Goal: Task Accomplishment & Management: Use online tool/utility

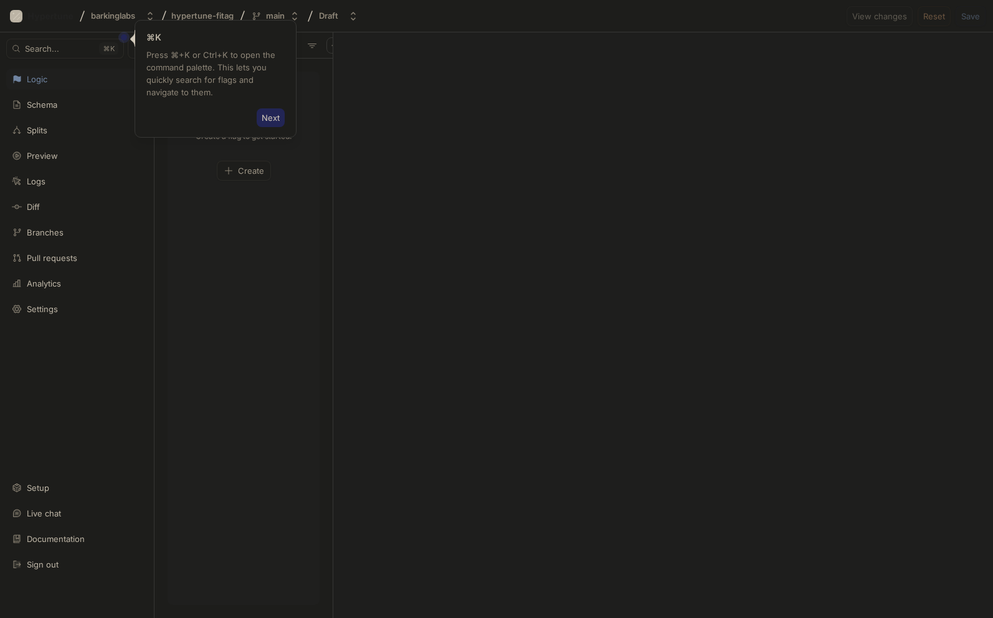
click at [273, 119] on span "Next" at bounding box center [271, 117] width 18 height 7
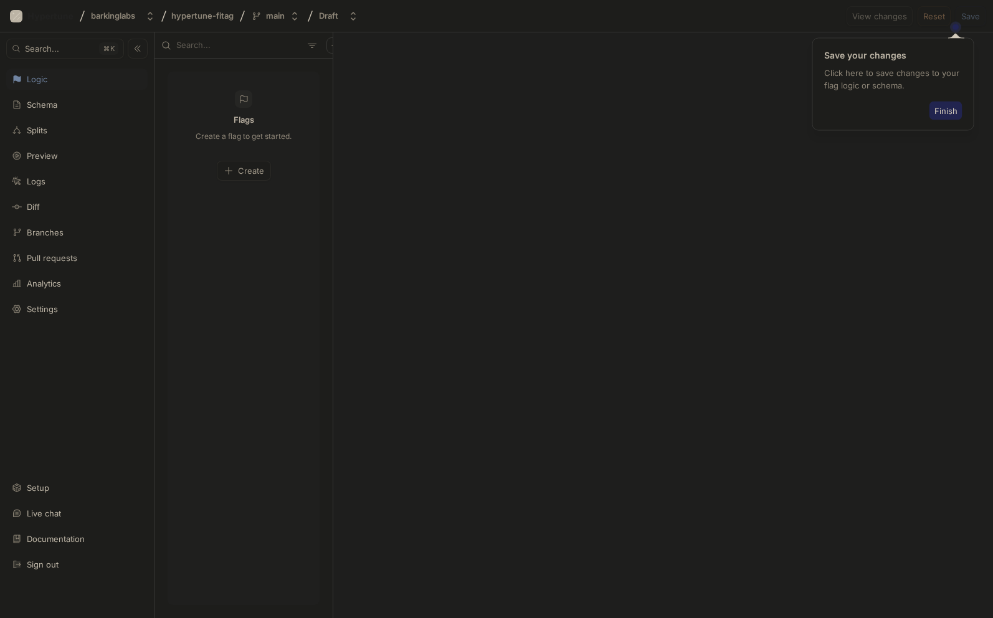
click at [945, 110] on span "Finish" at bounding box center [945, 110] width 23 height 7
click at [244, 173] on span "Create" at bounding box center [251, 170] width 26 height 7
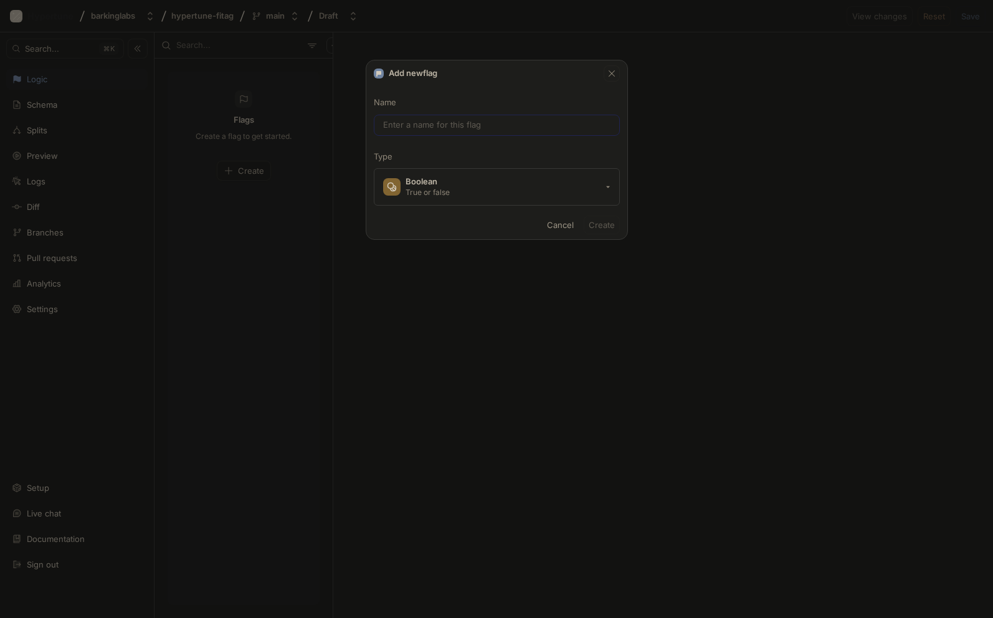
click at [428, 119] on input "text" at bounding box center [496, 125] width 227 height 12
click at [453, 191] on button "Boolean True or false" at bounding box center [497, 186] width 246 height 37
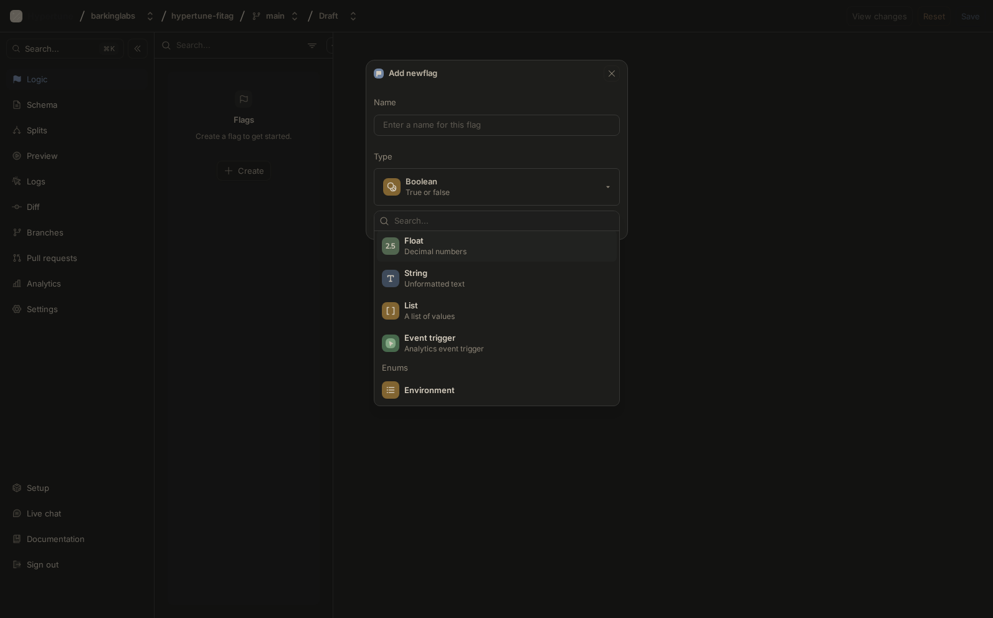
scroll to position [87, 0]
click at [426, 306] on span "List" at bounding box center [504, 304] width 201 height 11
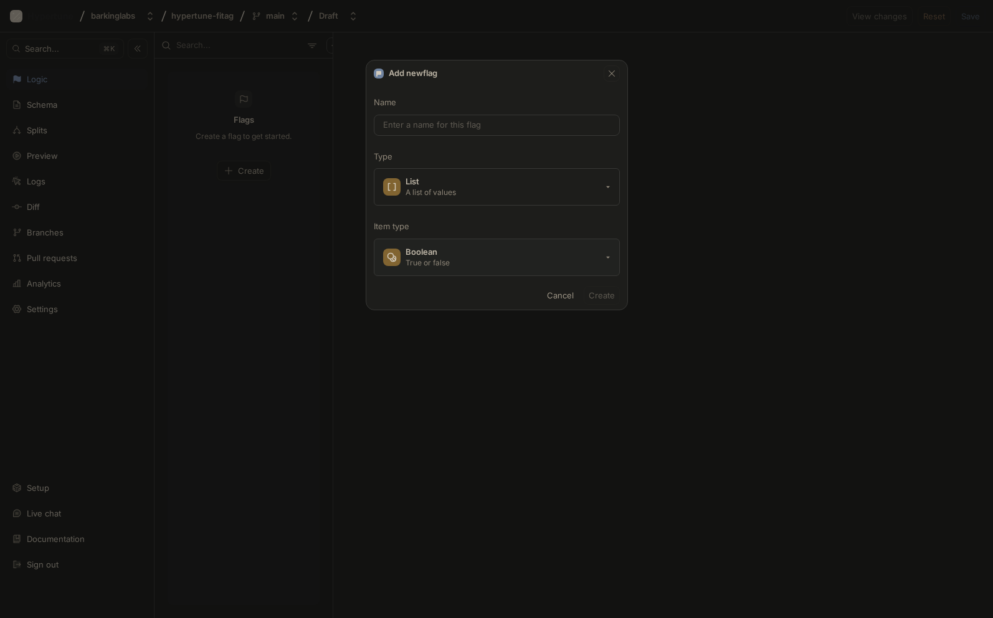
click at [464, 253] on button "Boolean True or false" at bounding box center [497, 257] width 246 height 37
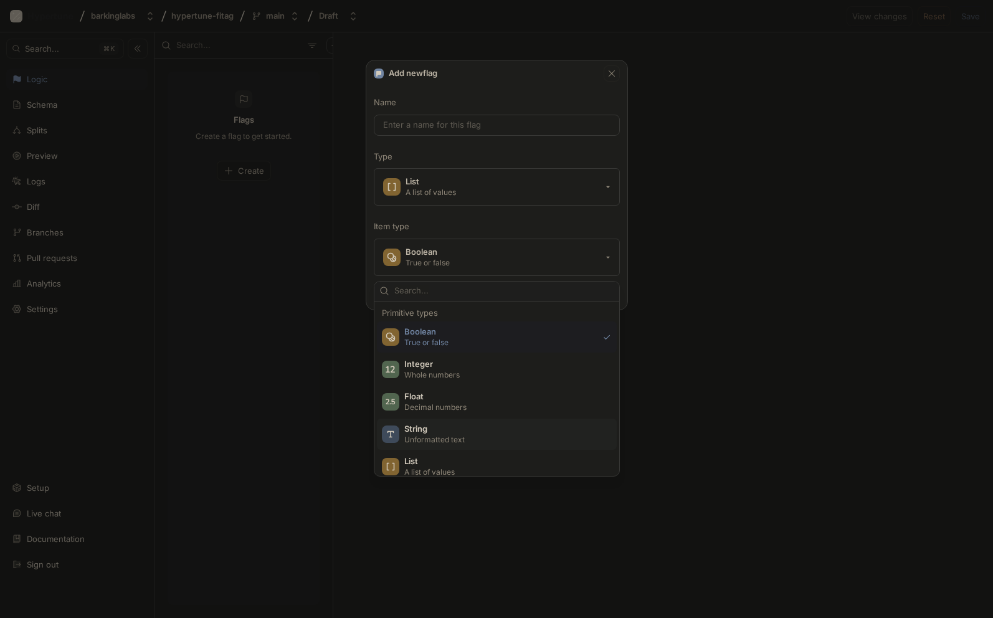
click at [427, 429] on span "String" at bounding box center [504, 428] width 201 height 11
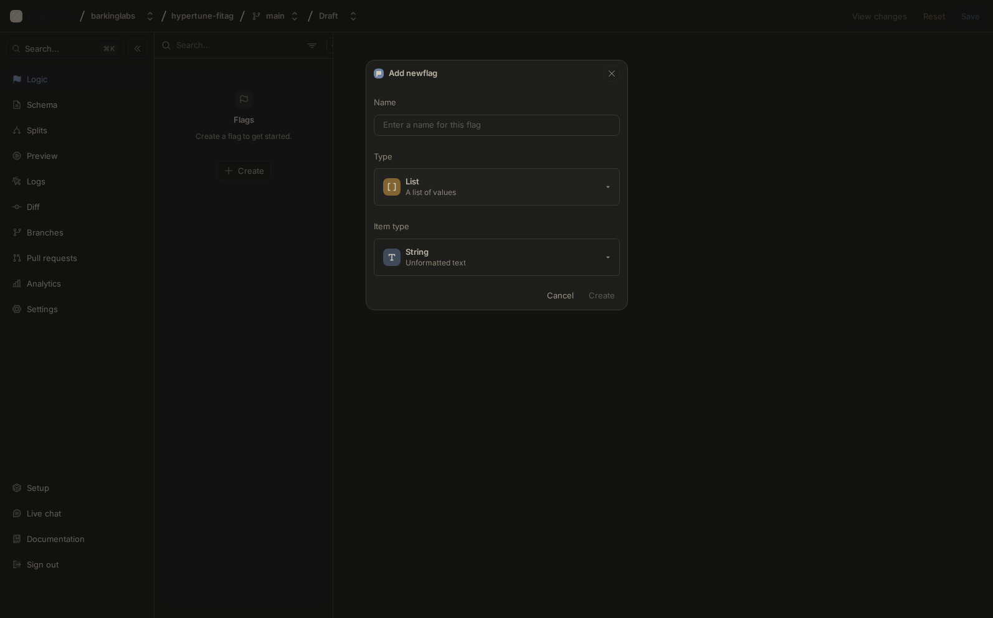
click at [456, 189] on div "A list of values" at bounding box center [430, 192] width 50 height 11
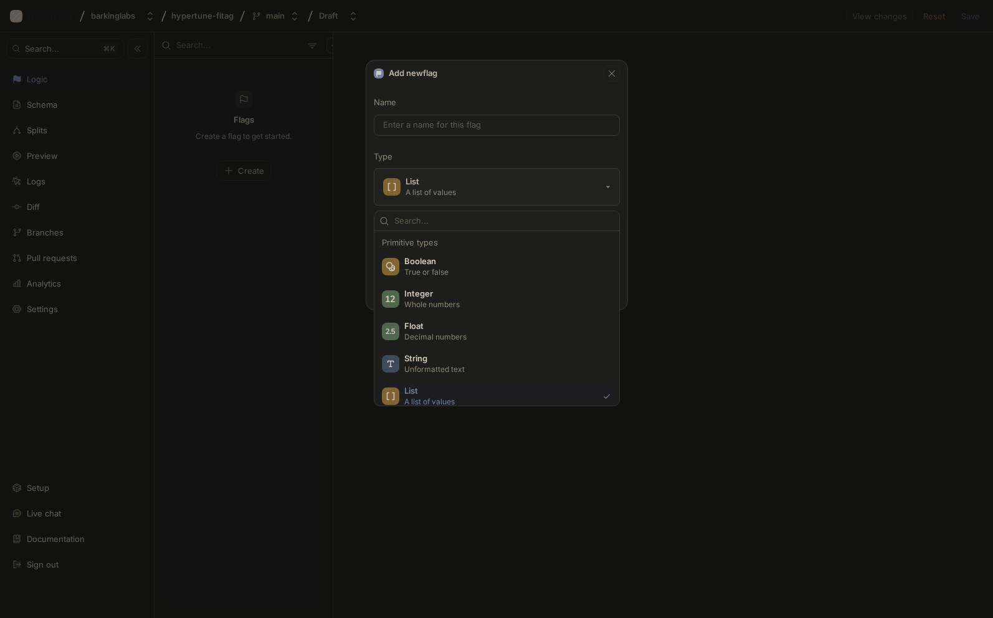
scroll to position [78, 0]
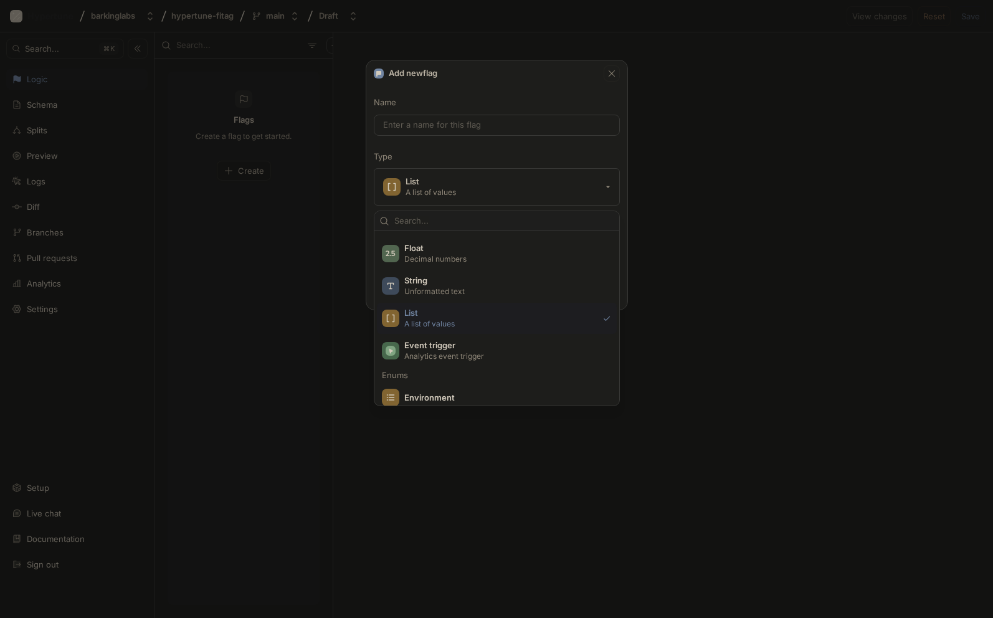
click at [456, 163] on div "Name Type List A list of values Item type String Unformatted text" at bounding box center [496, 186] width 261 height 179
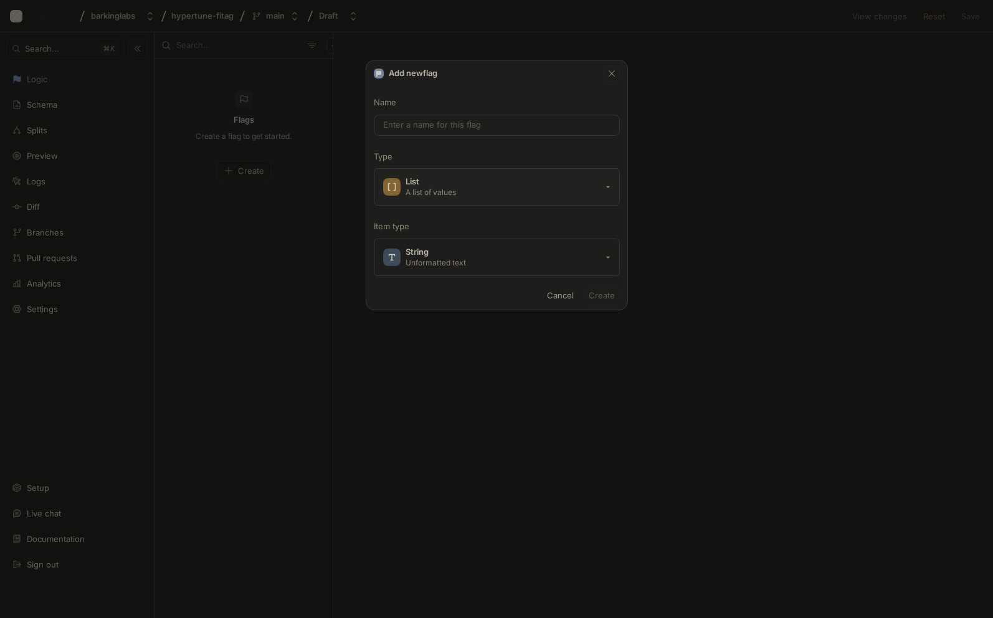
click at [449, 181] on div "List" at bounding box center [430, 181] width 50 height 11
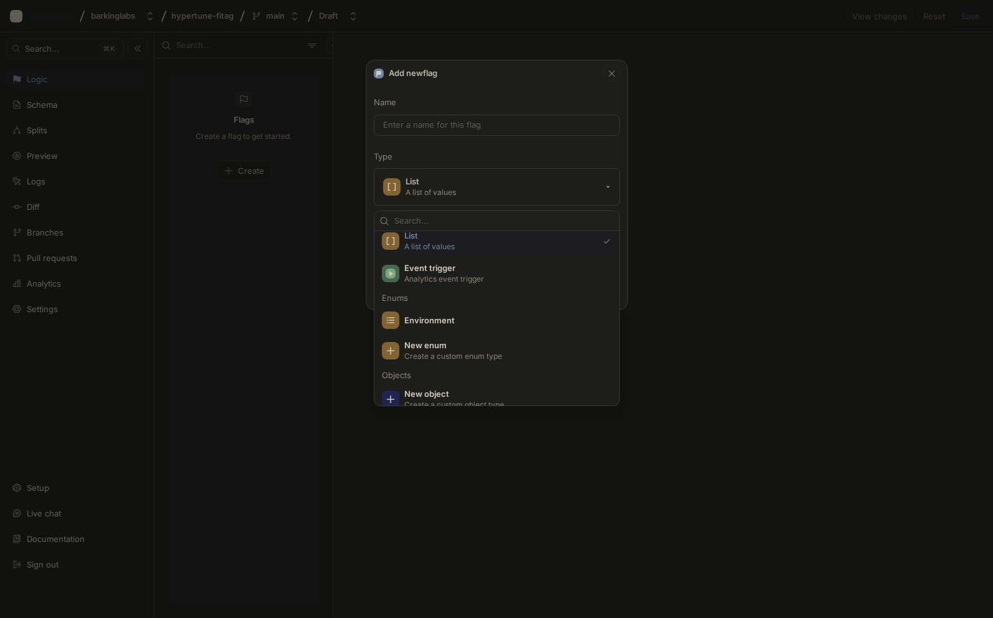
scroll to position [156, 0]
click at [430, 349] on p "Create a custom enum type" at bounding box center [503, 354] width 199 height 11
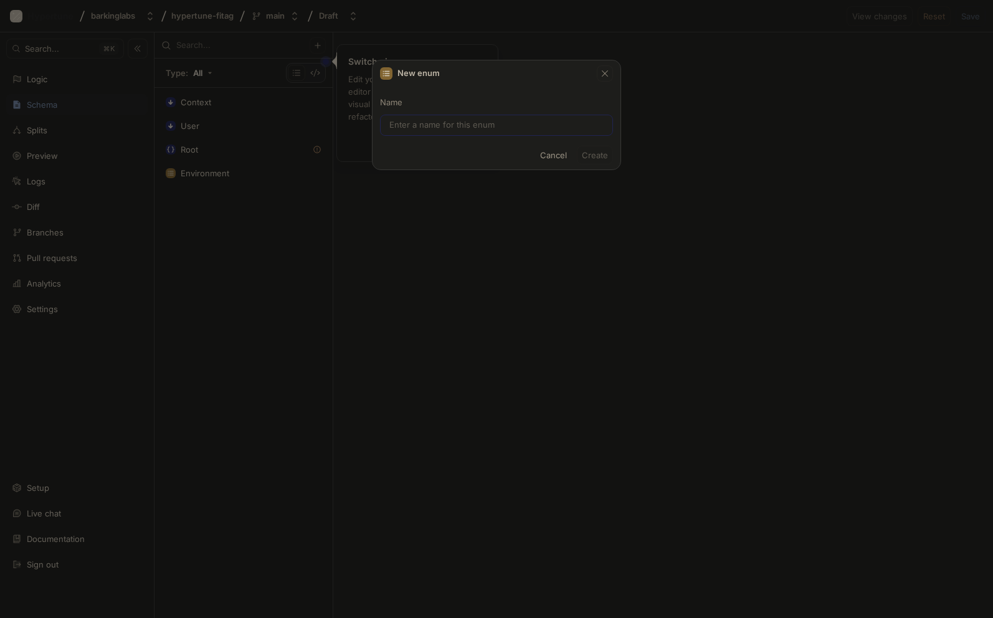
click at [418, 126] on input "text" at bounding box center [496, 125] width 214 height 12
type input "ac"
type input "Ac"
type input "acc"
type input "Acc"
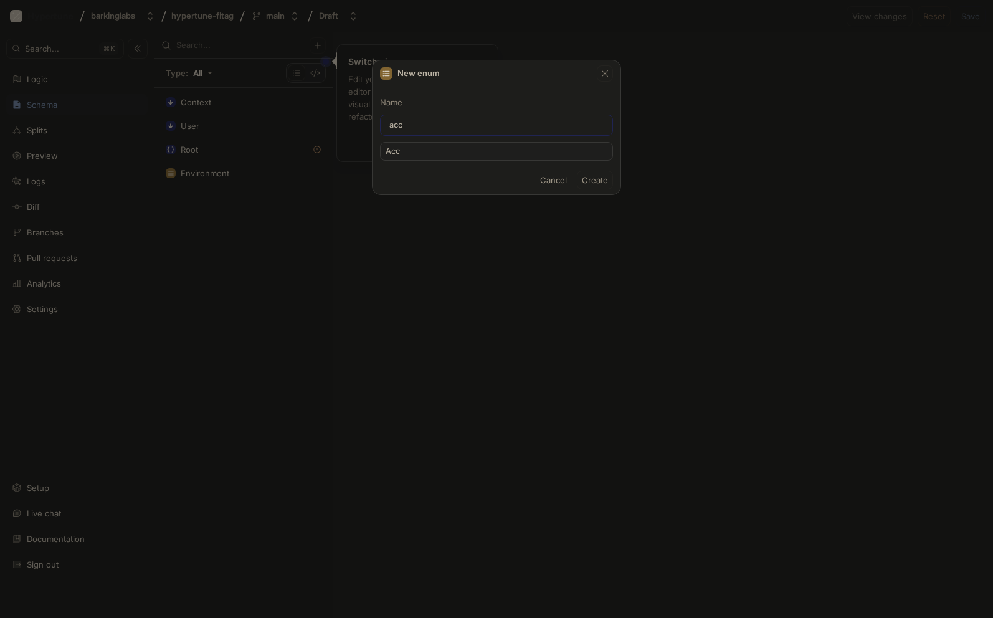
type input "acce"
type input "Acce"
type input "accel"
type input "Accel"
type input "accel-d"
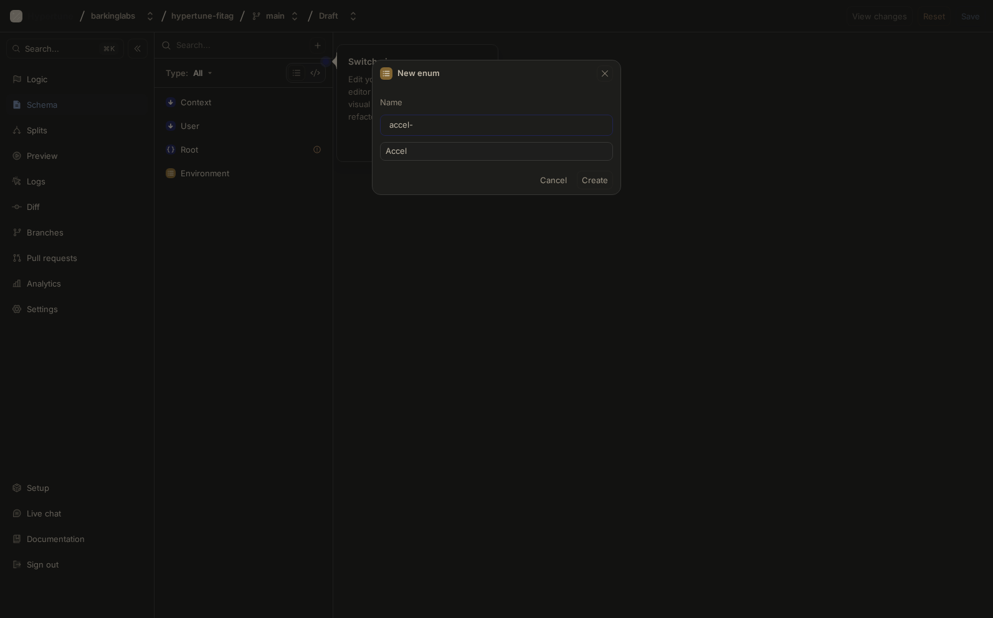
type input "AccelD"
type input "accel-da"
type input "AccelDa"
type input "accel-dat"
type input "AccelDat"
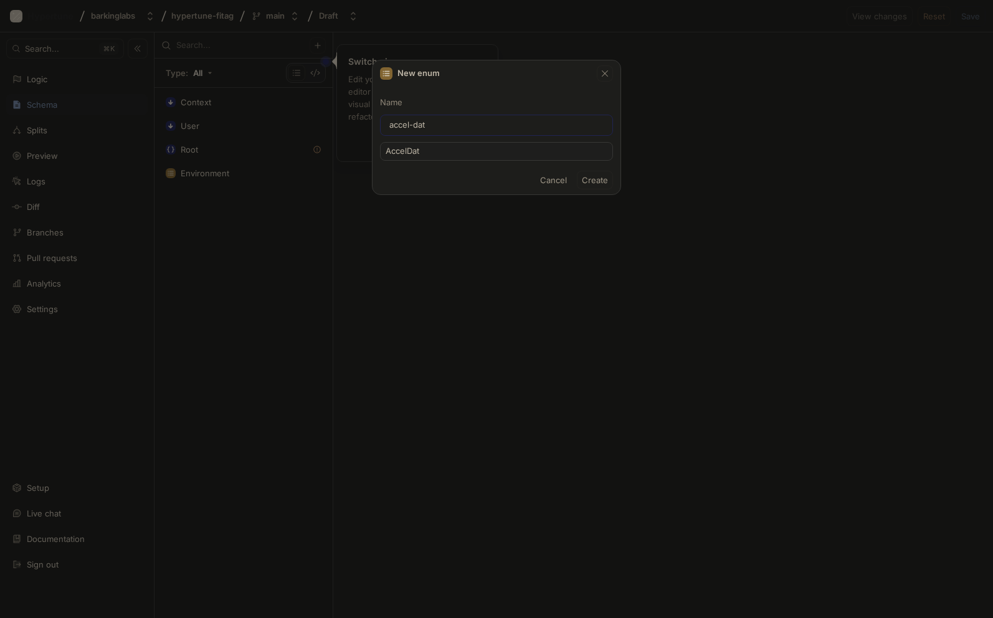
type input "accel-data"
type input "AccelData"
type input "accel-data-s"
type input "AccelDataS"
type input "accel-data-so"
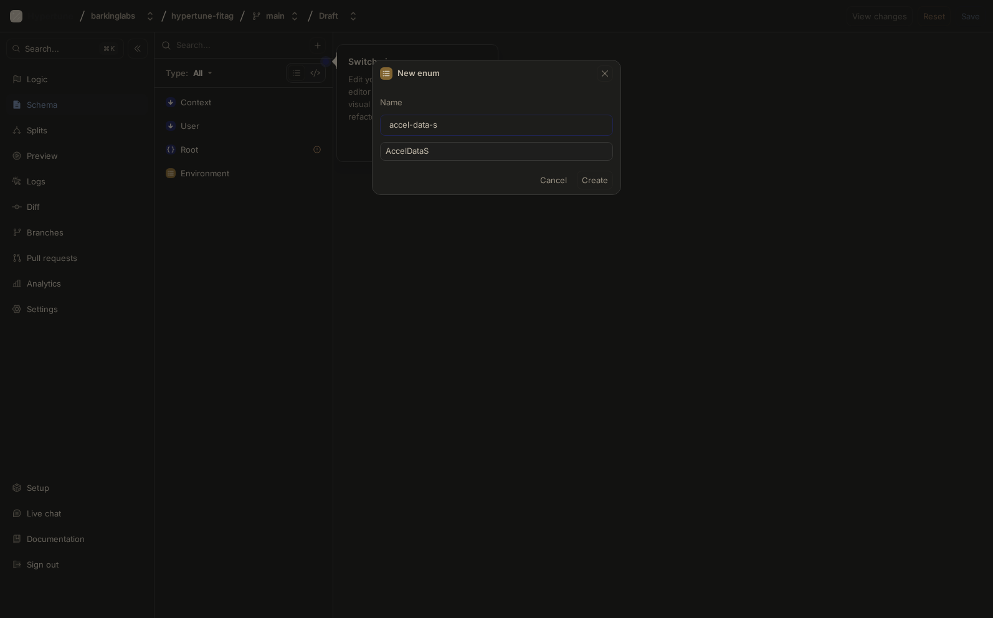
type input "AccelDataSo"
type input "accel-data-sou"
type input "AccelDataSou"
type input "accel-data-sour"
type input "AccelDataSour"
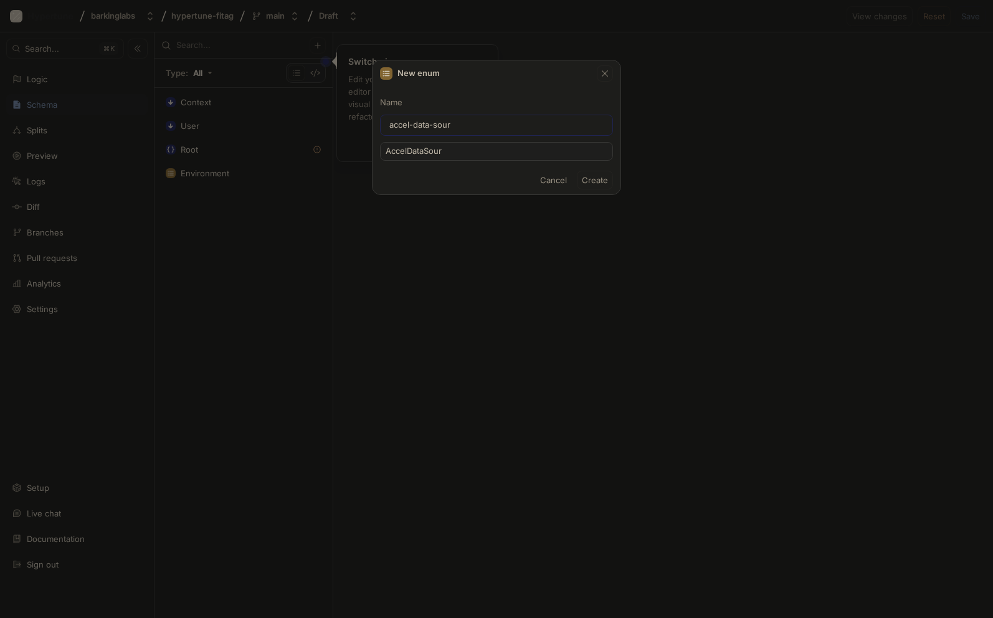
type input "accel-data-sourc"
type input "AccelDataSourc"
type input "accel-data-source"
type input "AccelDataSource"
type input "accel-data-source"
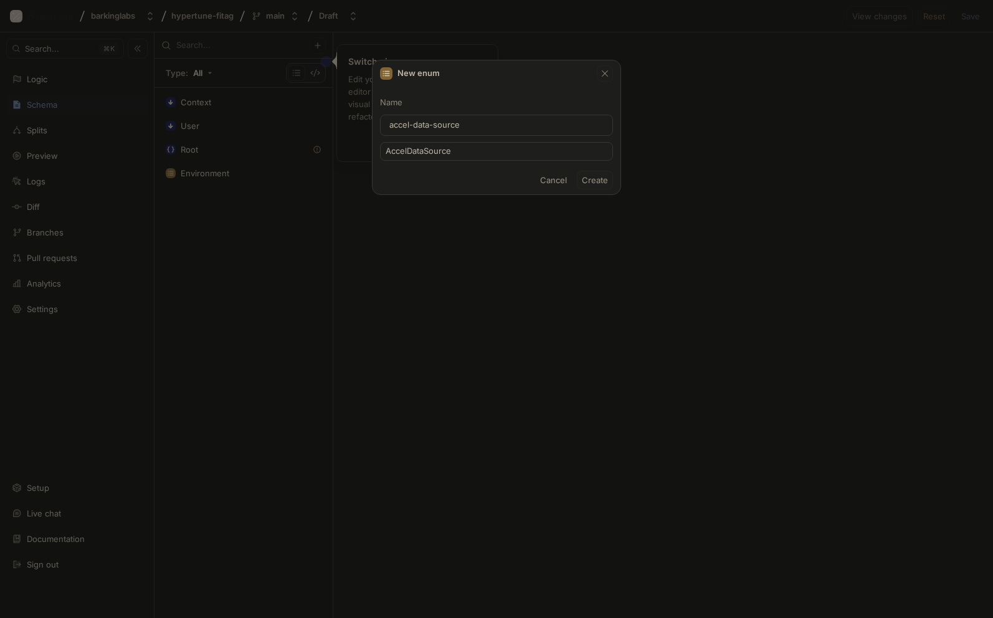
click at [598, 181] on span "Create" at bounding box center [595, 179] width 26 height 7
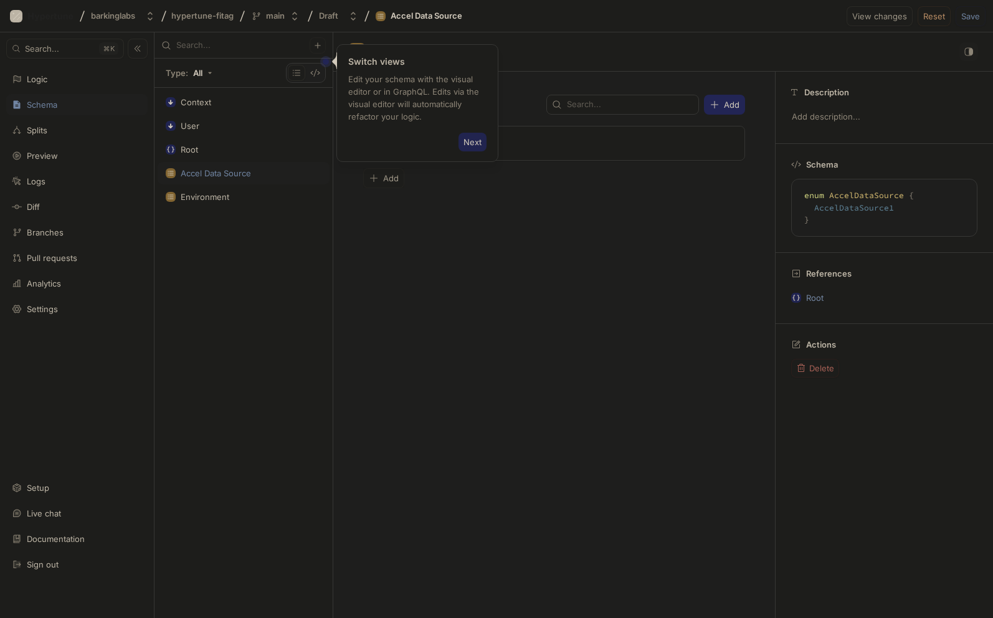
click at [472, 144] on span "Next" at bounding box center [472, 141] width 18 height 7
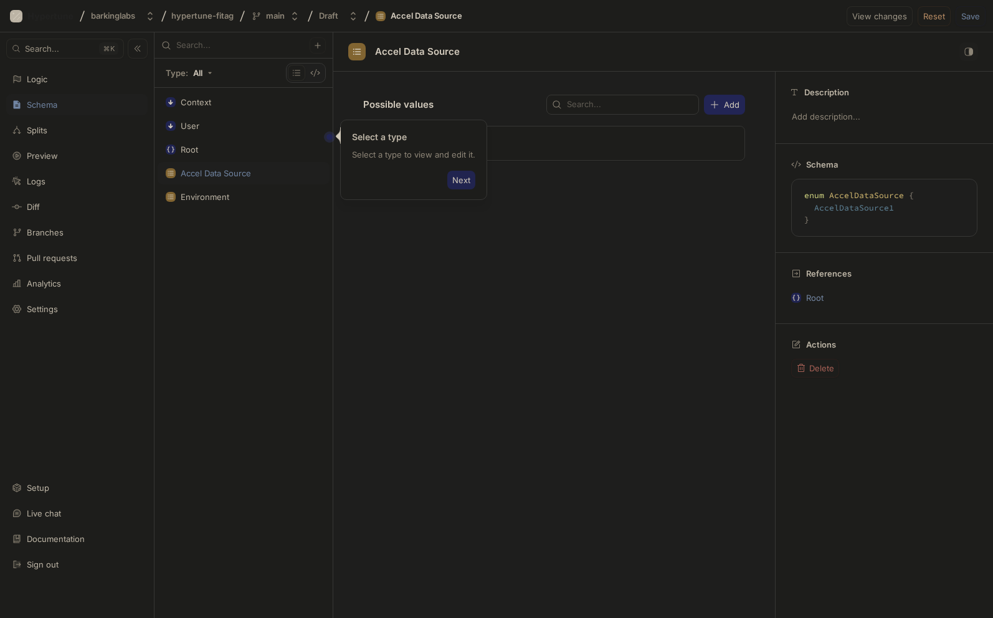
click at [464, 182] on span "Next" at bounding box center [461, 179] width 18 height 7
type textarea "type Root { accelDataSource: [AccelDataSource!]! }"
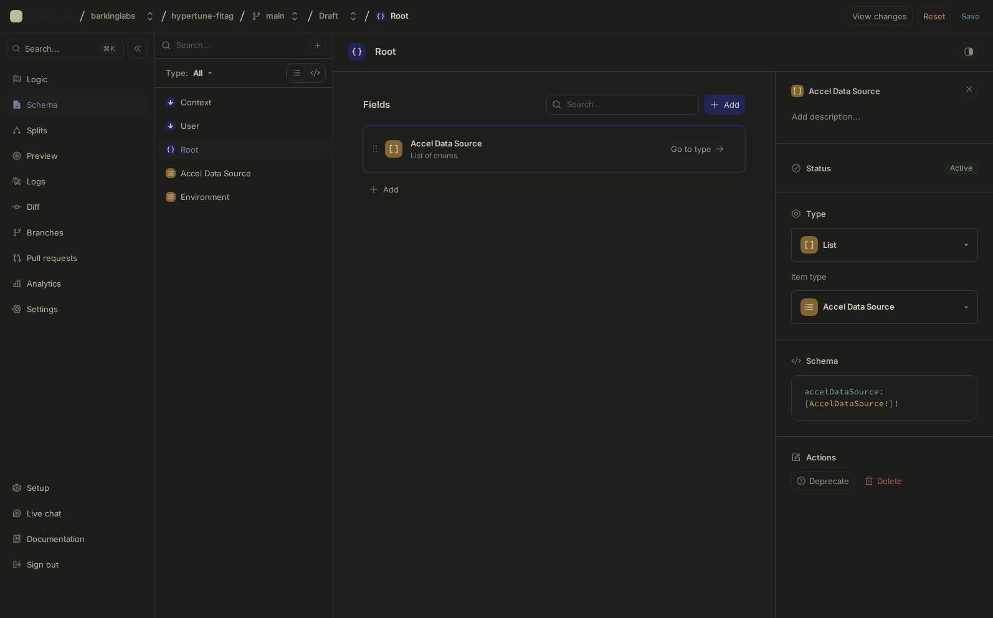
click at [697, 145] on span "Go to type" at bounding box center [691, 148] width 40 height 7
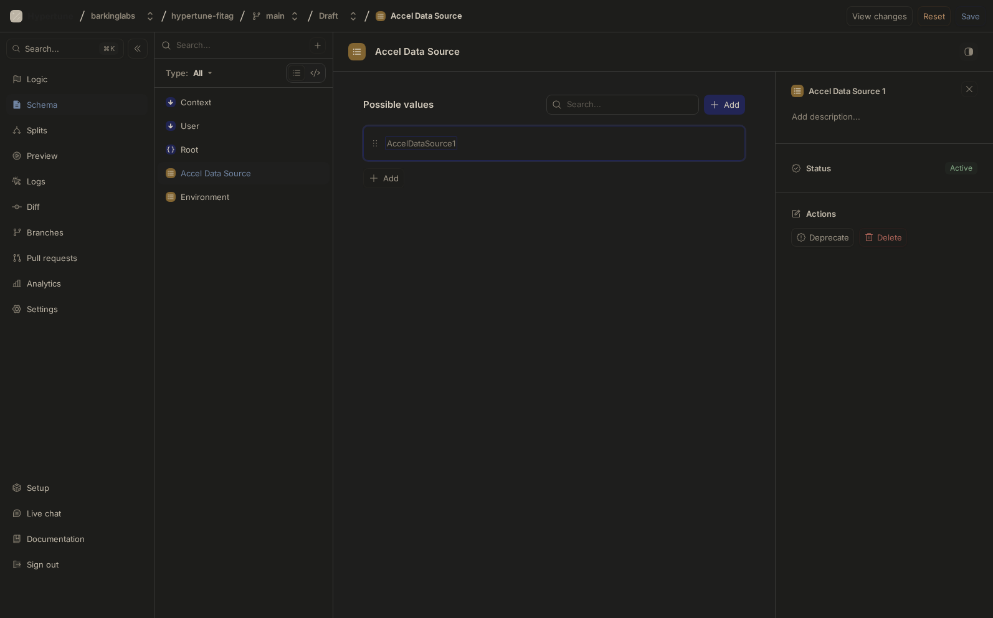
click at [410, 144] on span "AccelDataSource1" at bounding box center [421, 143] width 69 height 10
type input "s3"
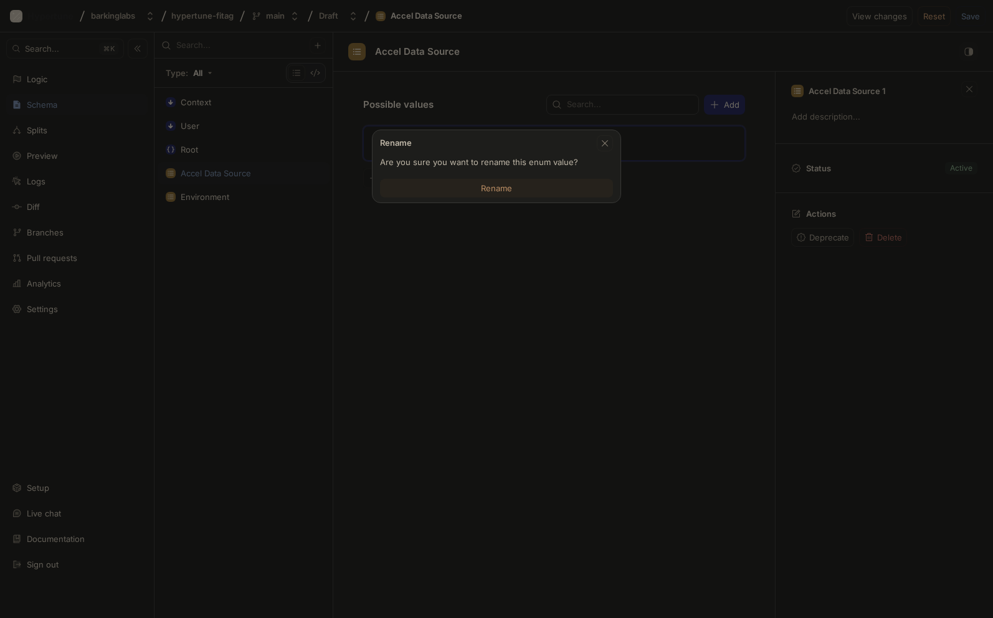
click at [504, 186] on span "Rename" at bounding box center [496, 187] width 31 height 7
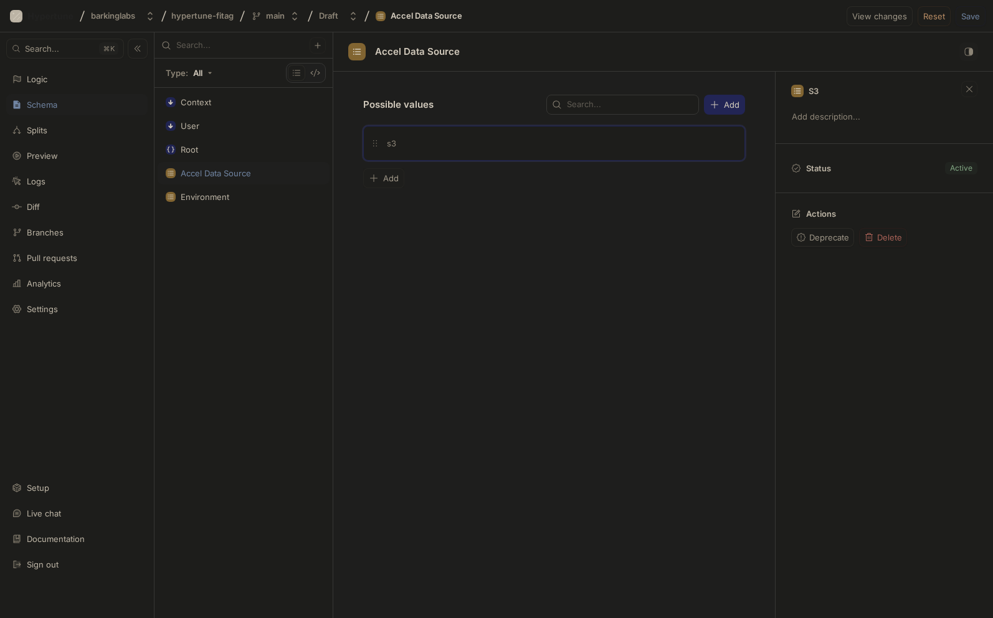
click at [389, 177] on span "Add" at bounding box center [391, 177] width 16 height 7
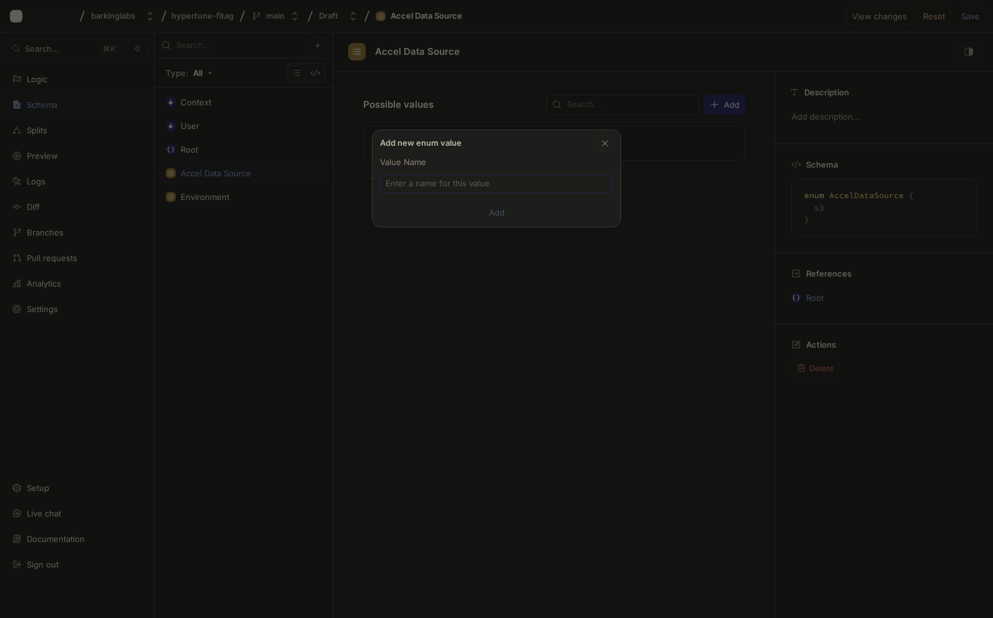
click at [407, 185] on input "text" at bounding box center [496, 183] width 222 height 12
type input "ne"
type input "neo"
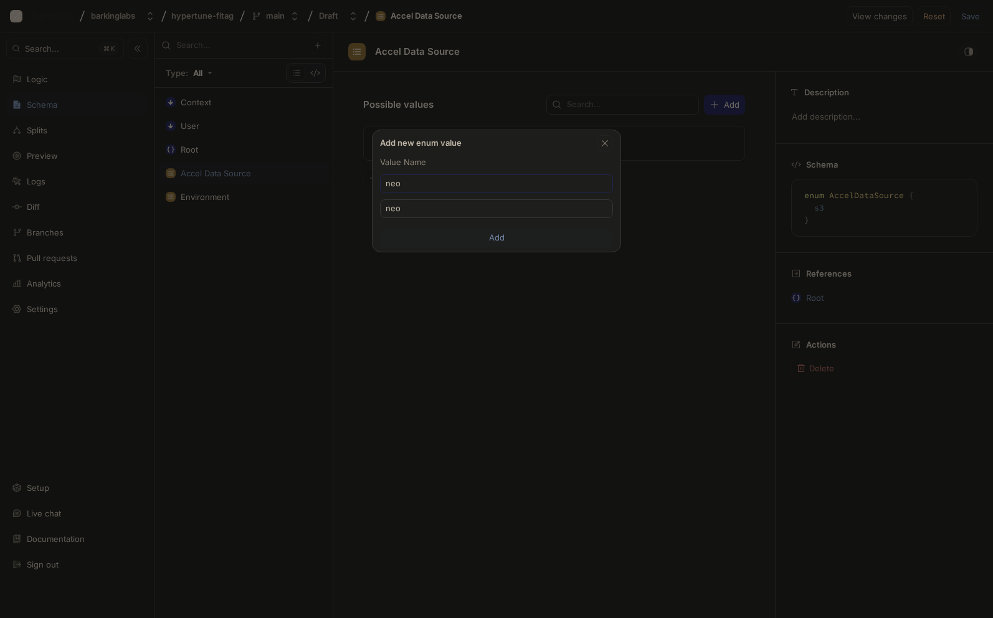
type input "neon"
type input "neo"
type input "ne"
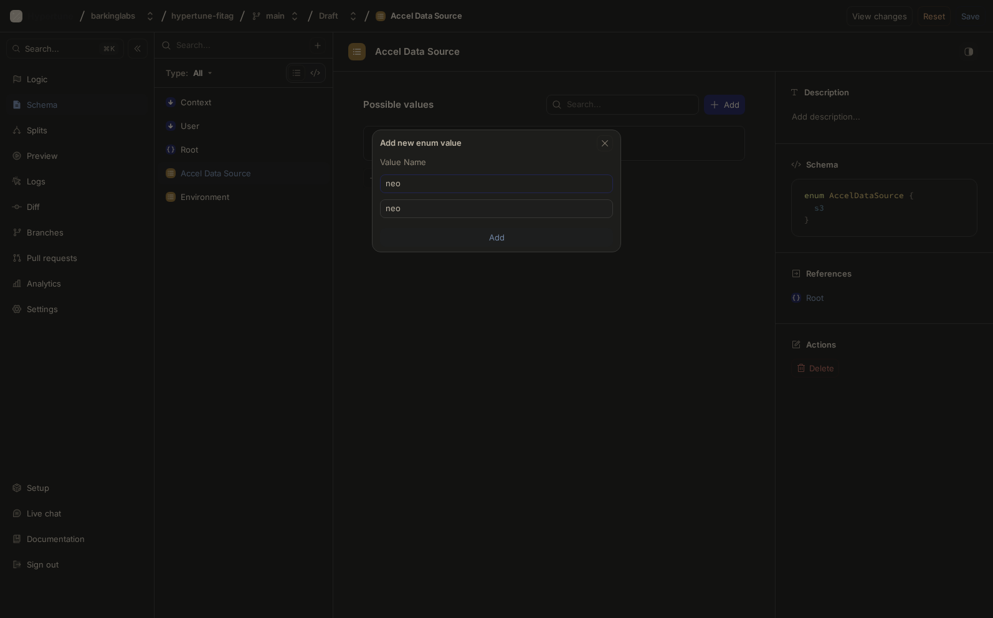
type input "ne"
type input "n"
type input "pg"
click at [493, 236] on span "Add" at bounding box center [497, 237] width 16 height 7
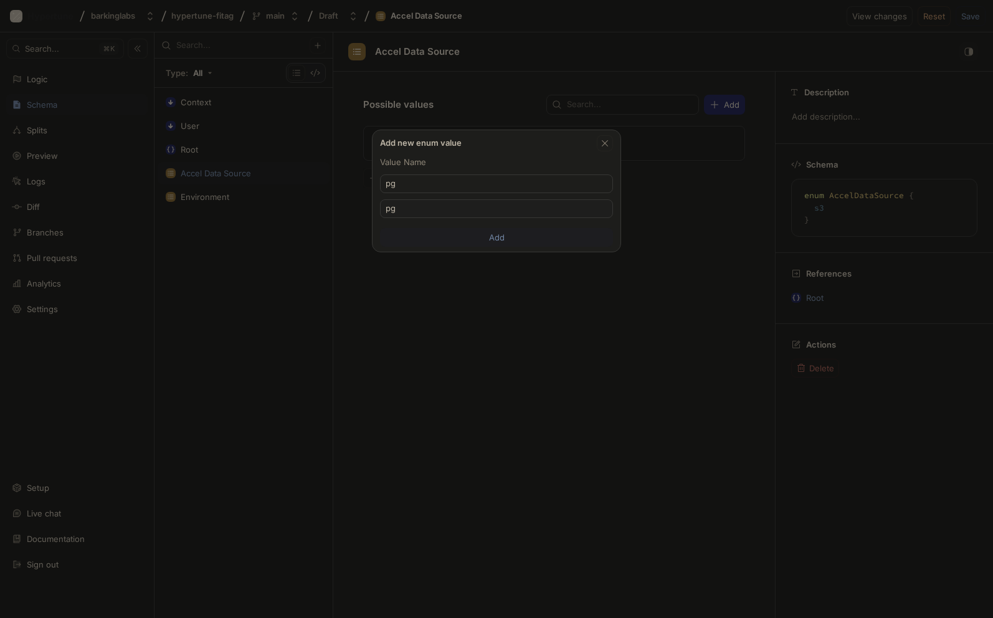
type textarea "enum AccelDataSource { s3, pg }"
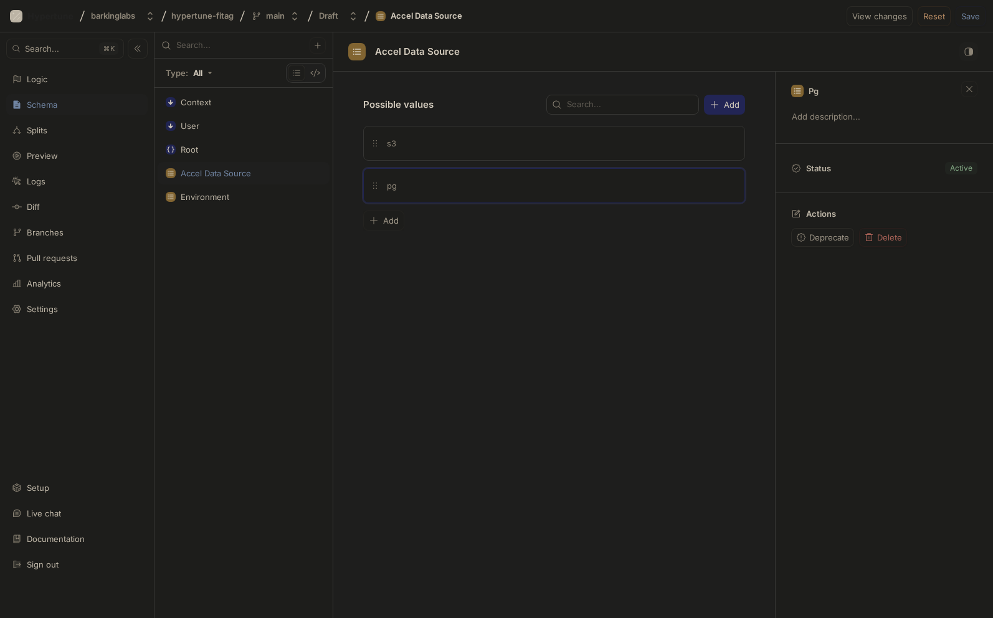
click at [498, 268] on div "Possible values Add s3 pg To pick up a draggable item, press the space bar. Whi…" at bounding box center [554, 345] width 442 height 546
click at [223, 197] on div "Environment" at bounding box center [205, 197] width 49 height 10
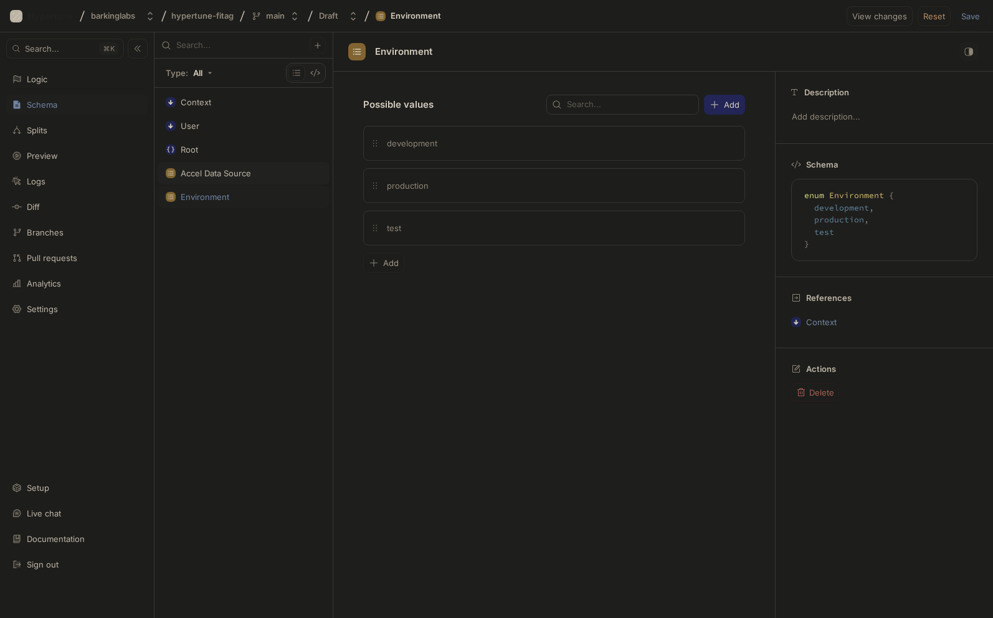
click at [215, 177] on div "Accel Data Source" at bounding box center [216, 173] width 70 height 10
click at [568, 12] on div "barkinglabs hypertune-fitag main Draft Accel Data Source View changes Reset Save" at bounding box center [496, 16] width 993 height 32
click at [970, 16] on span "Save" at bounding box center [970, 15] width 19 height 7
click at [192, 125] on div "User" at bounding box center [190, 126] width 19 height 10
click at [199, 100] on div "Context" at bounding box center [196, 102] width 31 height 10
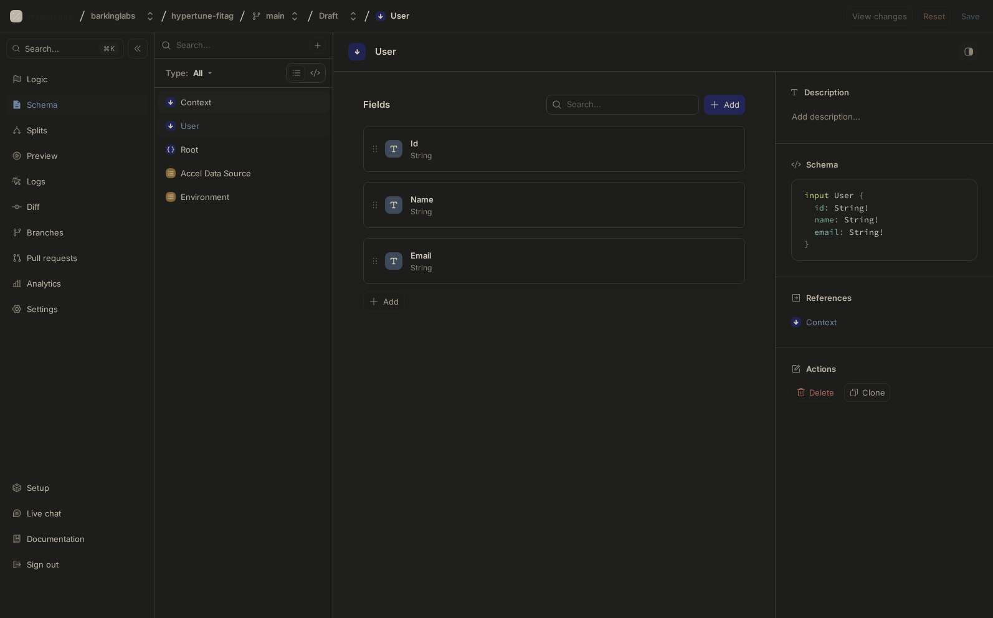
type textarea "input Context { user: User! environment: Environment! }"
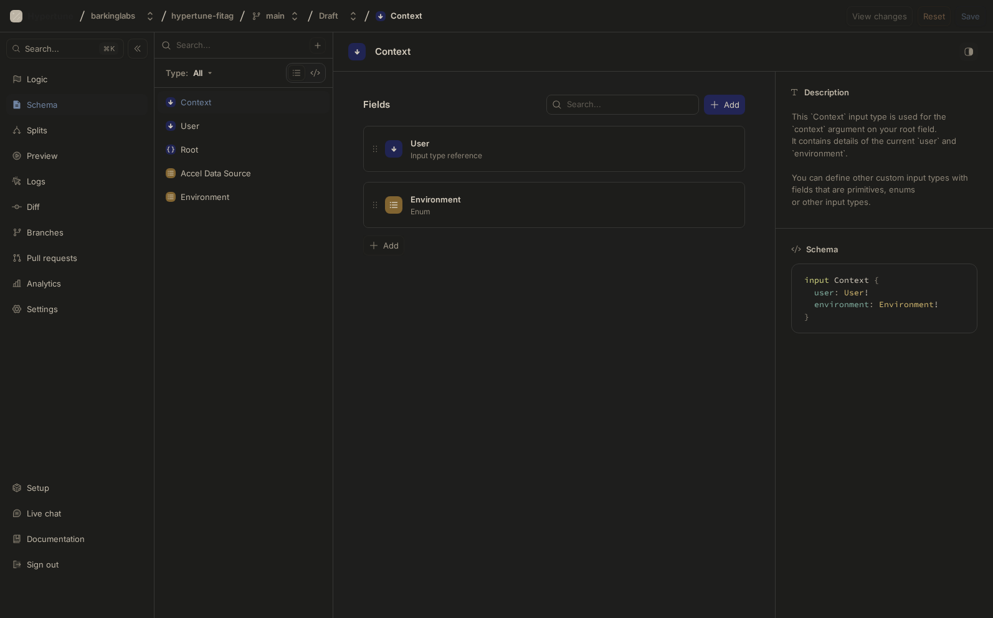
click at [461, 39] on div "Context" at bounding box center [663, 51] width 660 height 39
click at [721, 42] on div "Context" at bounding box center [663, 51] width 660 height 39
click at [36, 488] on div "Setup" at bounding box center [38, 488] width 22 height 10
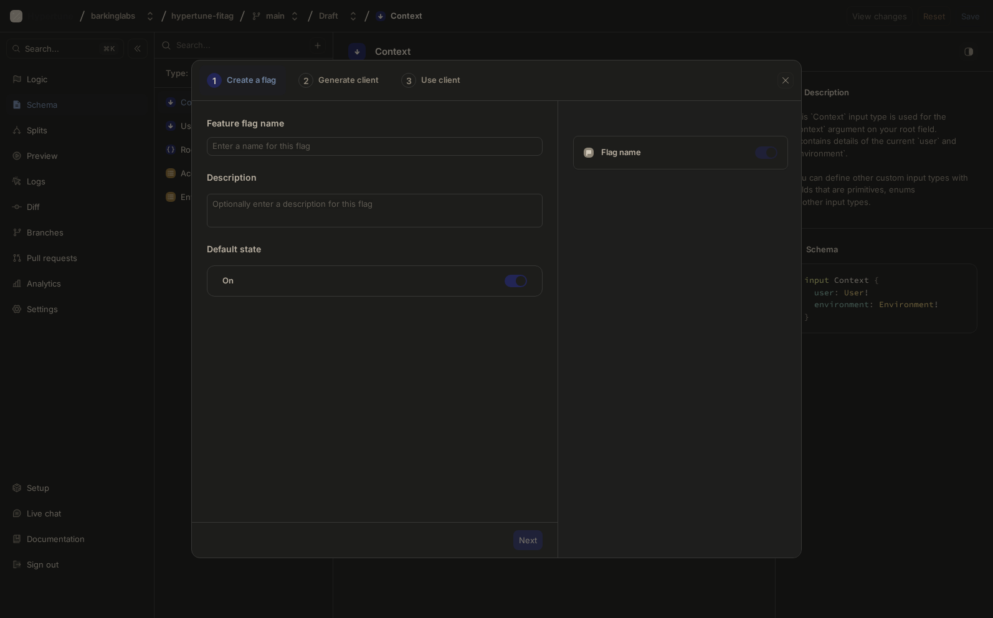
click at [784, 79] on icon "button" at bounding box center [785, 80] width 6 height 6
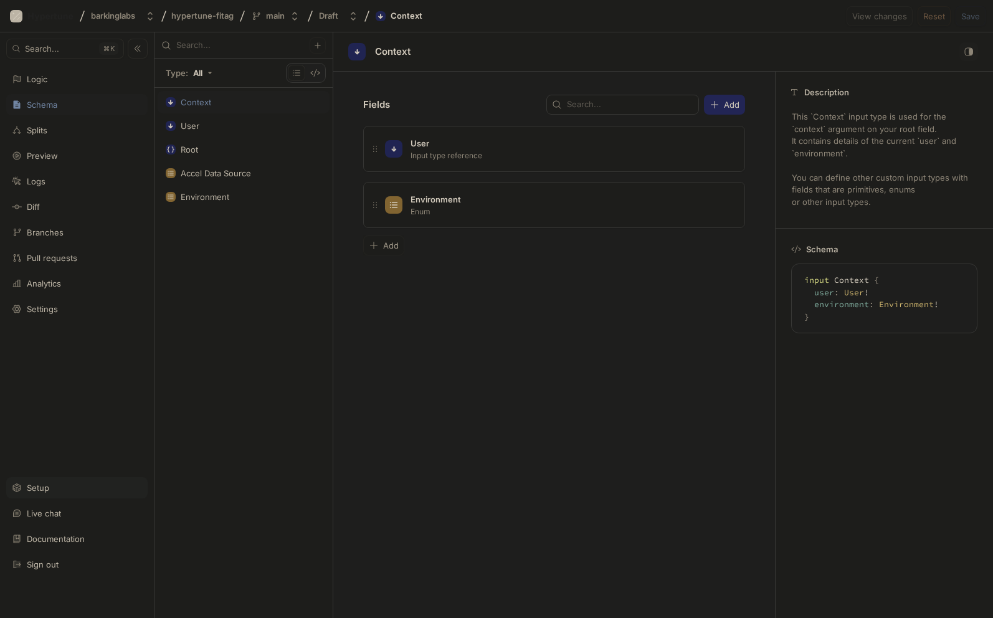
click at [34, 491] on div "Setup" at bounding box center [38, 488] width 22 height 10
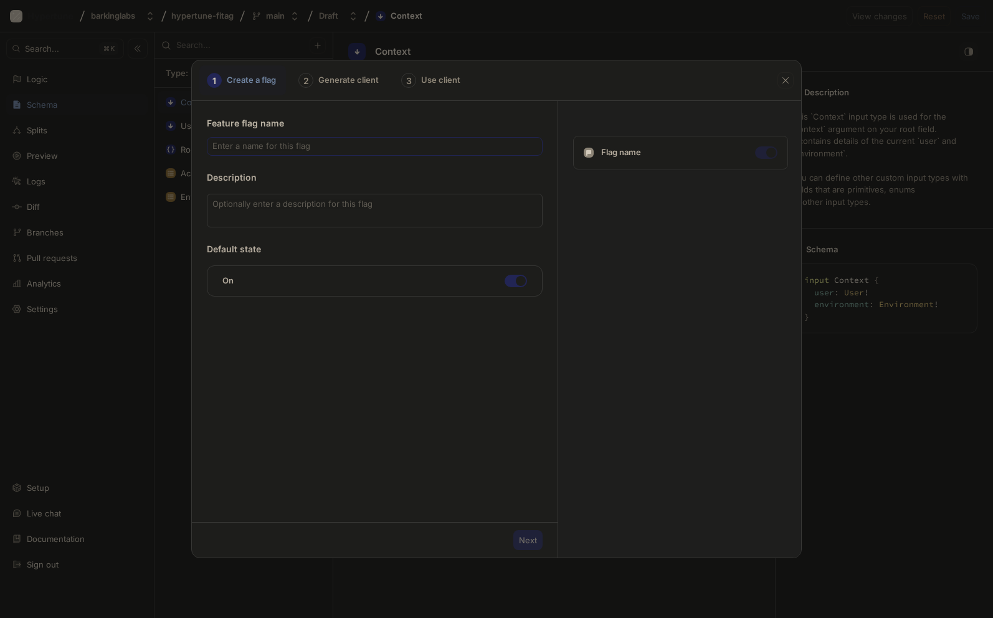
click at [248, 139] on div at bounding box center [375, 146] width 336 height 19
click at [726, 154] on div "Flag name" at bounding box center [680, 153] width 215 height 34
click at [787, 87] on button "button" at bounding box center [785, 80] width 16 height 16
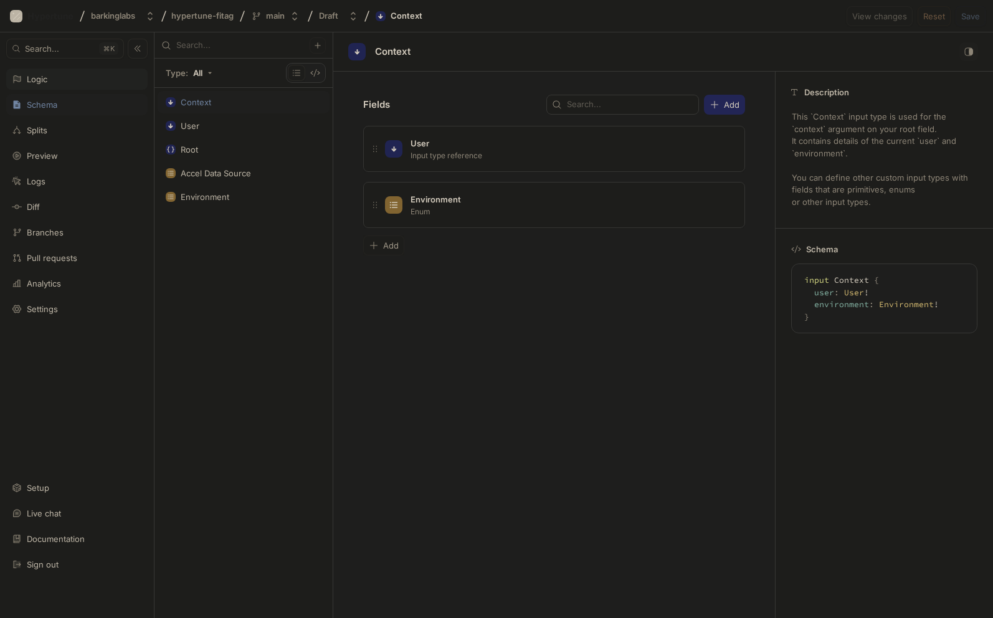
click at [62, 80] on div "Logic" at bounding box center [77, 79] width 130 height 10
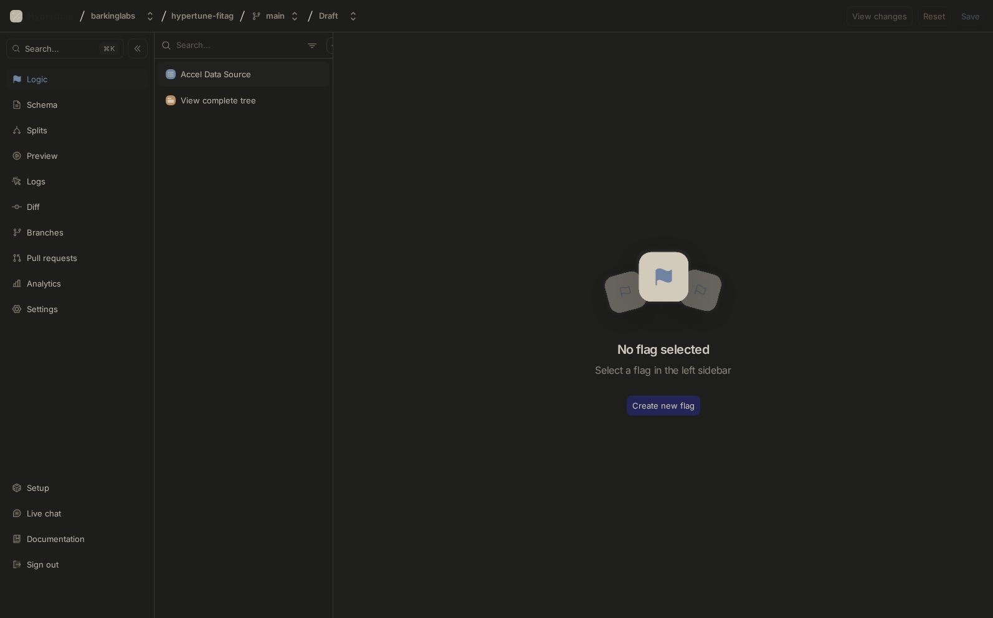
click at [234, 75] on div "Accel Data Source" at bounding box center [216, 74] width 70 height 10
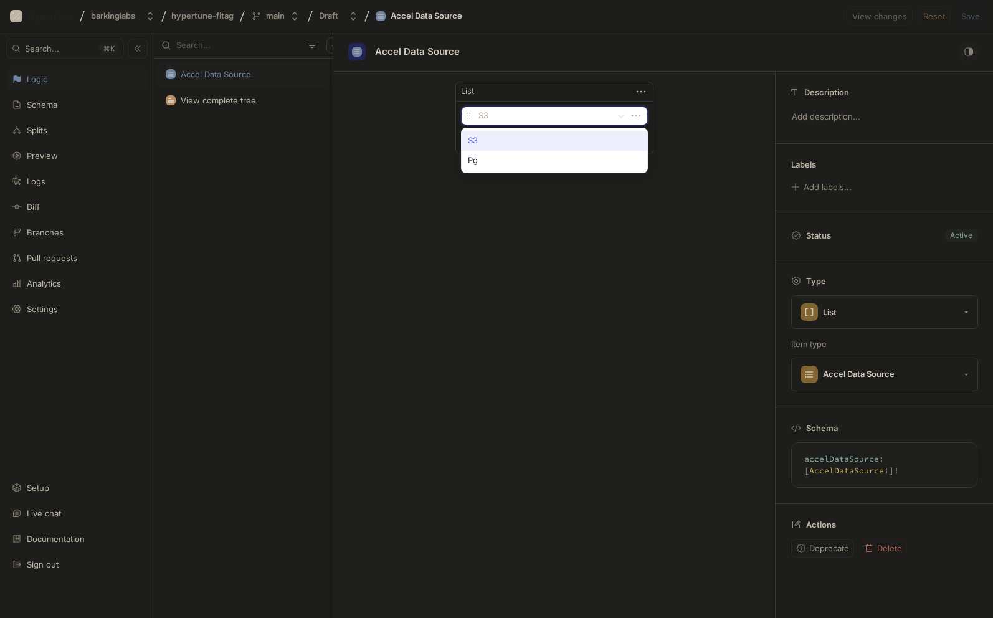
click at [526, 117] on div at bounding box center [542, 116] width 128 height 15
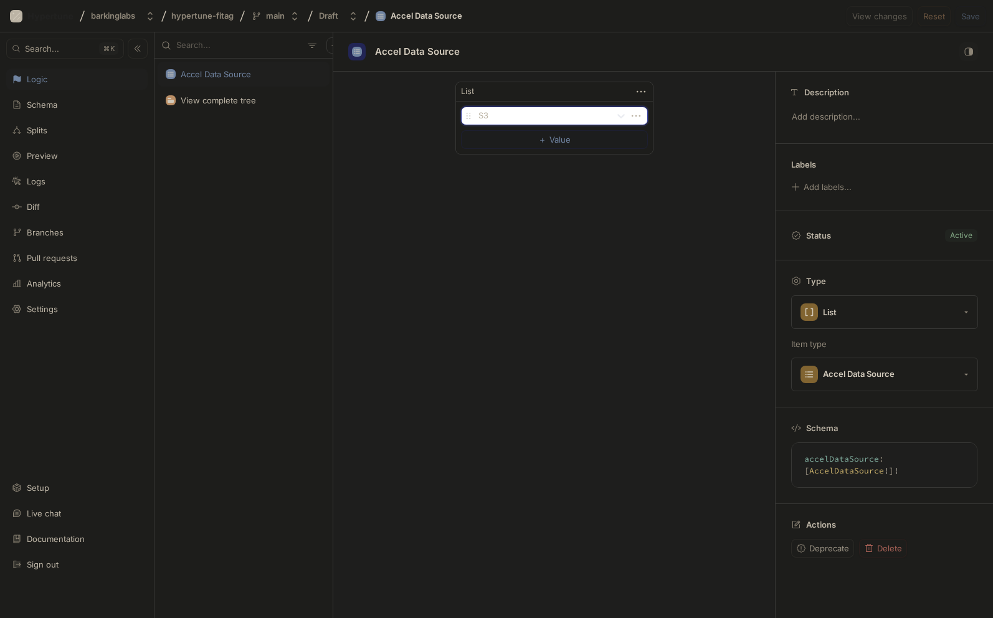
click at [543, 90] on div "List" at bounding box center [554, 91] width 197 height 19
click at [821, 186] on button "Add labels..." at bounding box center [821, 187] width 69 height 16
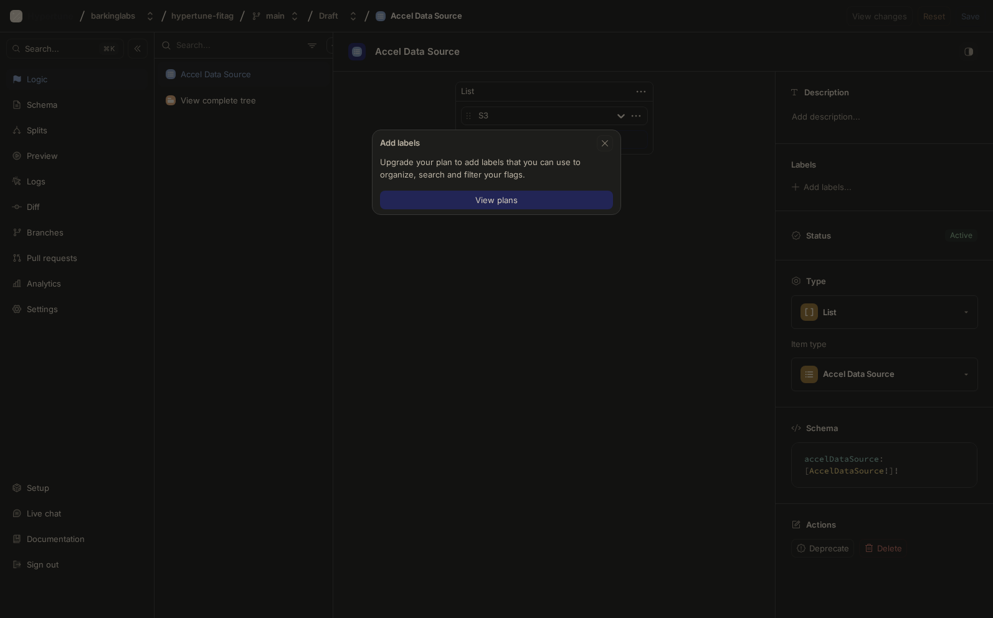
click at [605, 144] on icon "button" at bounding box center [605, 143] width 6 height 6
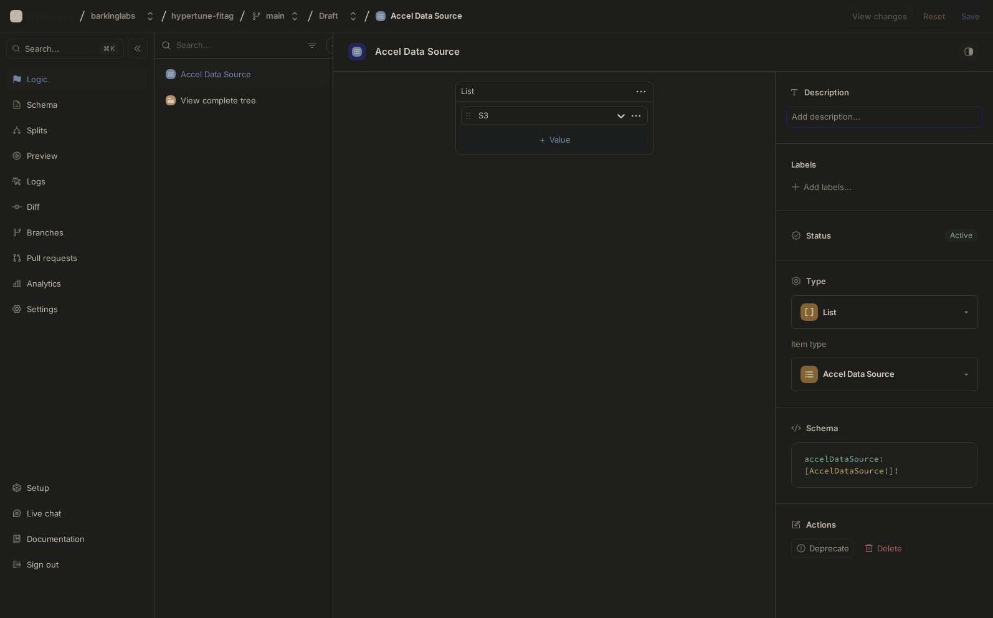
click at [821, 112] on p "Add description..." at bounding box center [884, 116] width 196 height 21
click at [818, 116] on textarea at bounding box center [884, 116] width 196 height 21
type textarea "x"
type textarea "w"
type textarea "x"
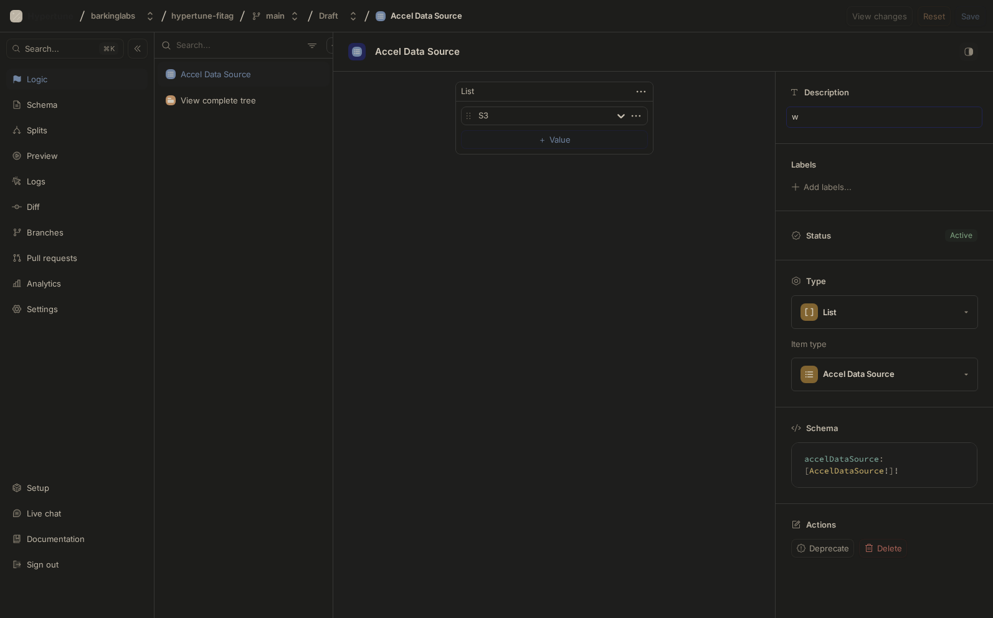
type textarea "wh"
type textarea "x"
type textarea "wher"
type textarea "x"
type textarea "where"
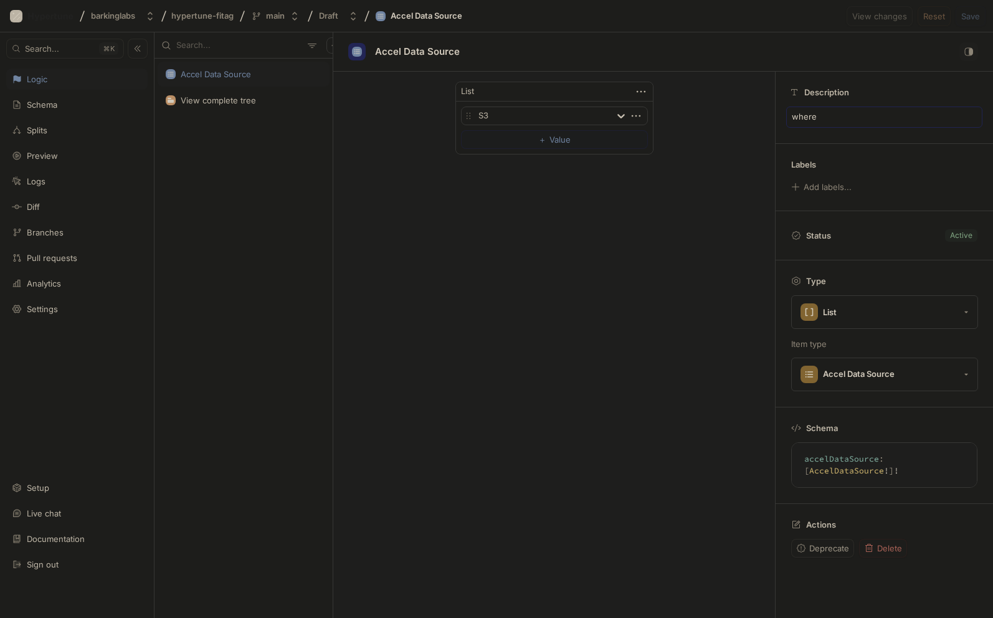
type textarea "x"
type textarea "where"
type textarea "x"
type textarea "where t"
type textarea "x"
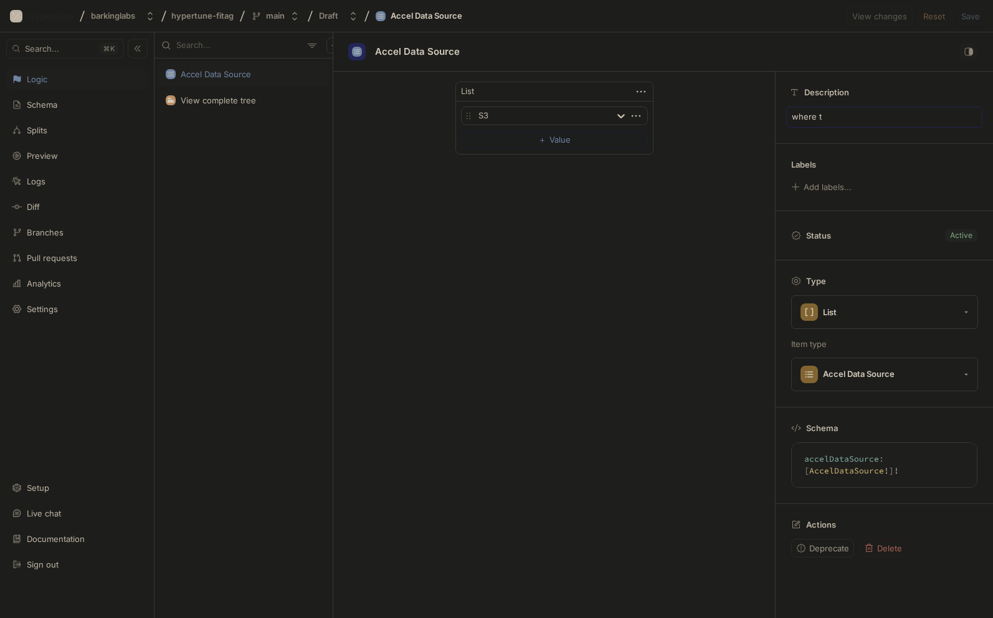
type textarea "where to"
type textarea "x"
type textarea "where to"
type textarea "x"
type textarea "where to s"
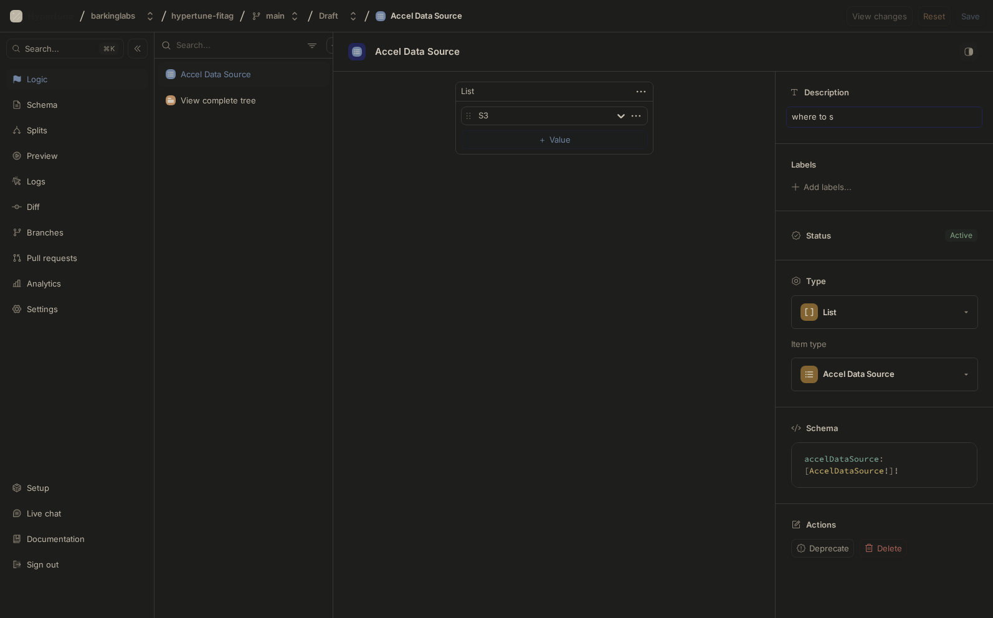
type textarea "x"
type textarea "where to so"
type textarea "x"
type textarea "where to sou"
type textarea "x"
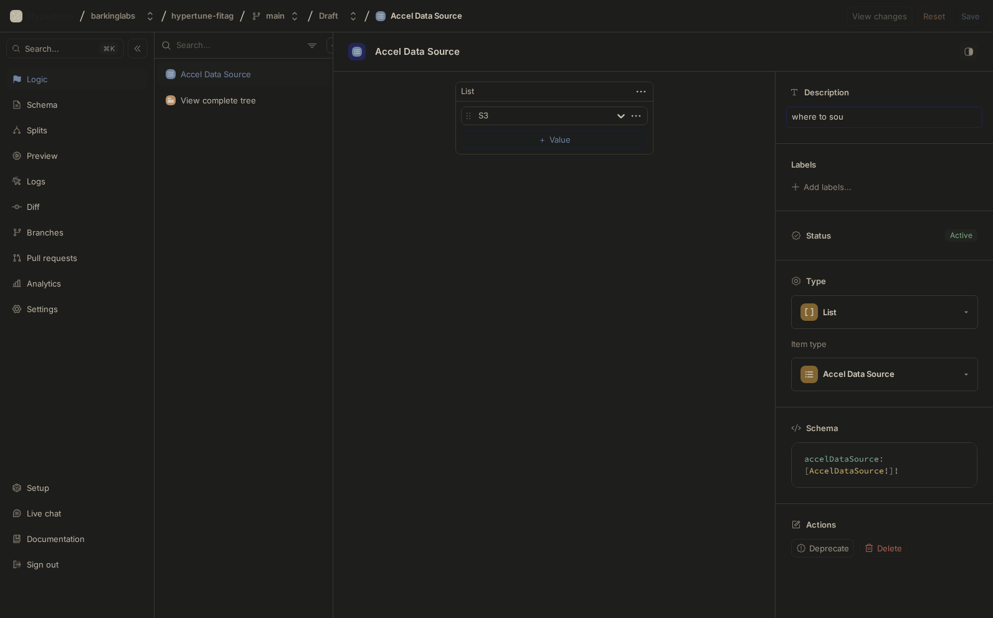
type textarea "where to sour"
type textarea "x"
type textarea "where to sourc"
type textarea "x"
type textarea "where to source"
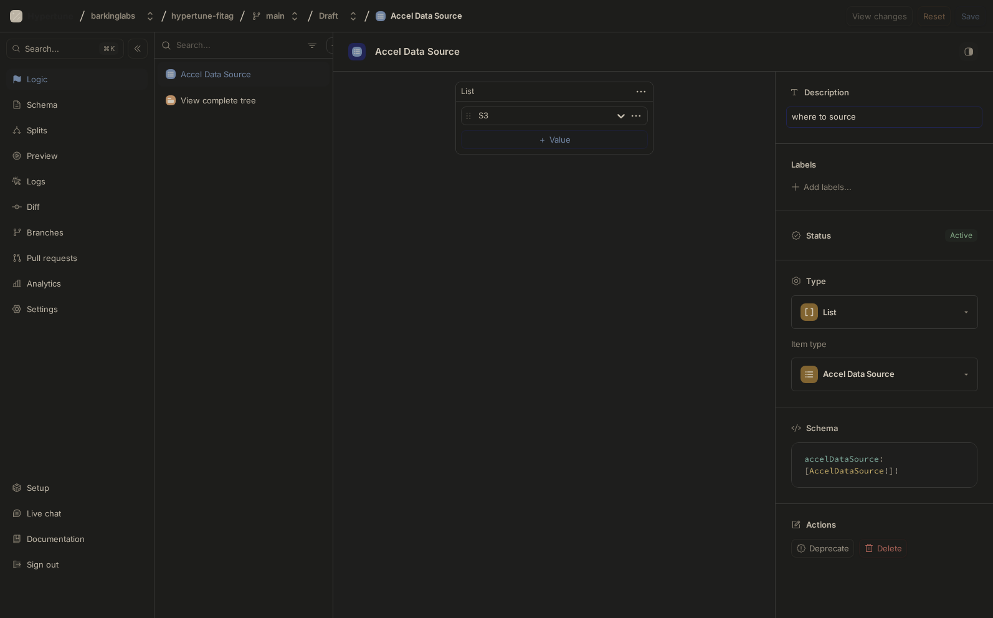
type textarea "x"
type textarea "where to source"
type textarea "x"
type textarea "where to source t"
type textarea "x"
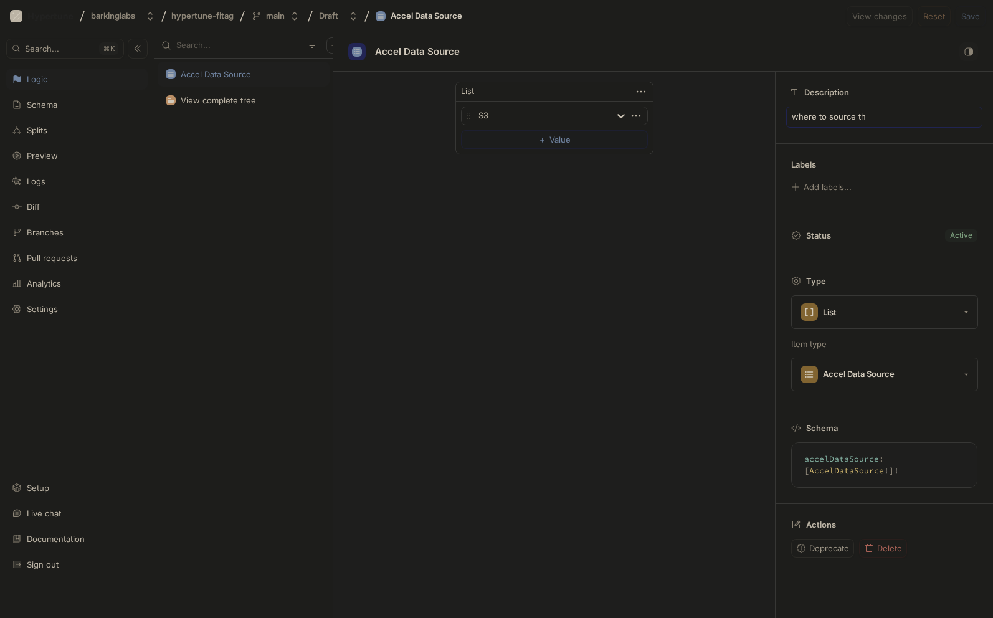
type textarea "where to source the"
type textarea "x"
type textarea "where to source the"
type textarea "x"
type textarea "where to source the d"
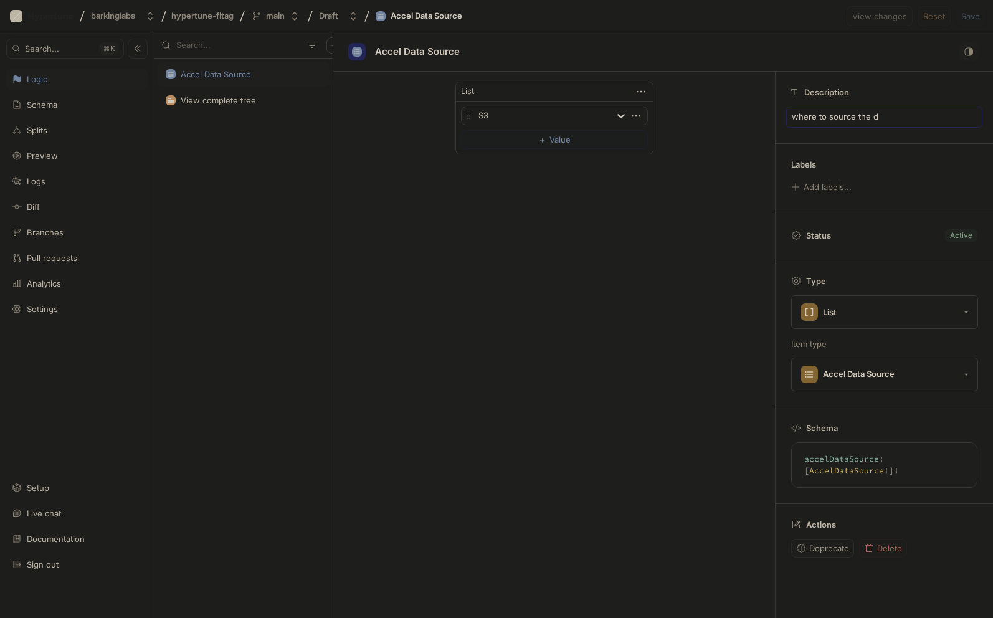
type textarea "x"
type textarea "where to source the di"
type textarea "x"
type textarea "where to source the dis"
type textarea "x"
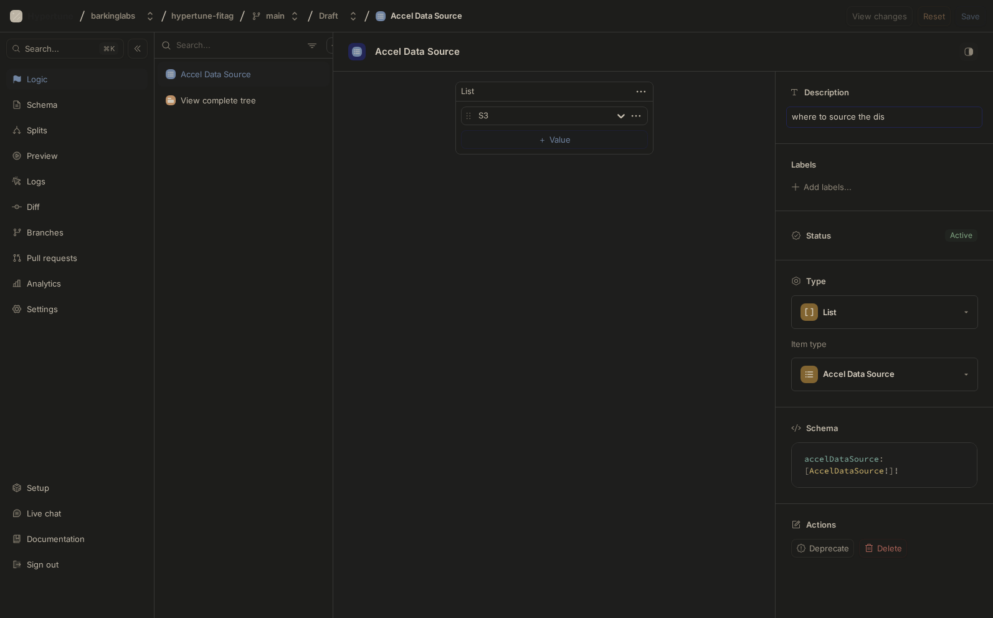
type textarea "where to source the disp"
type textarea "x"
type textarea "where to source the displ"
type textarea "x"
type textarea "where to source the displa"
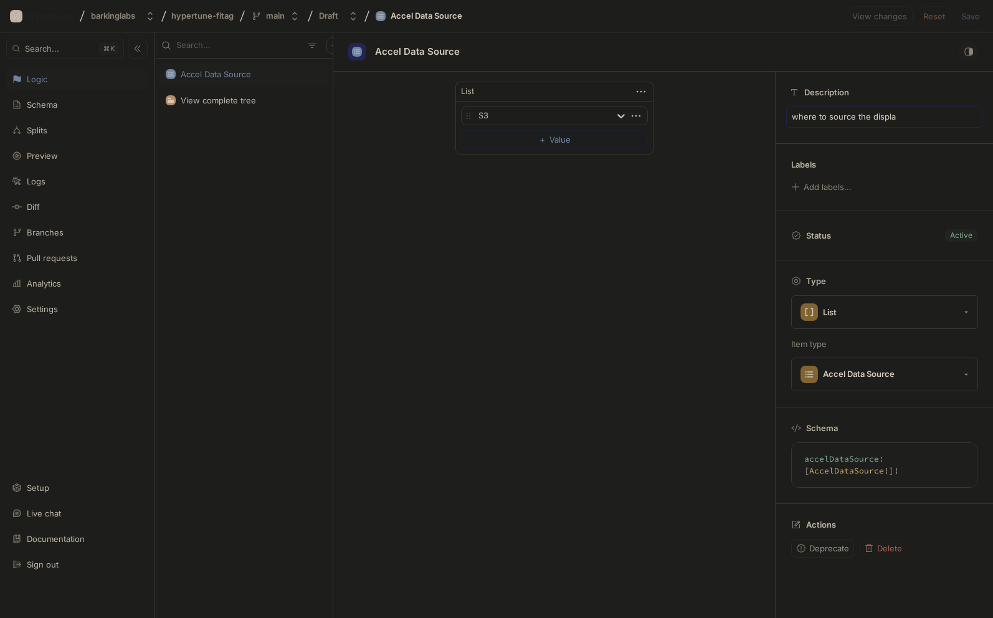
type textarea "x"
type textarea "where to source the display"
type textarea "x"
type textarea "where to source the displaye"
type textarea "x"
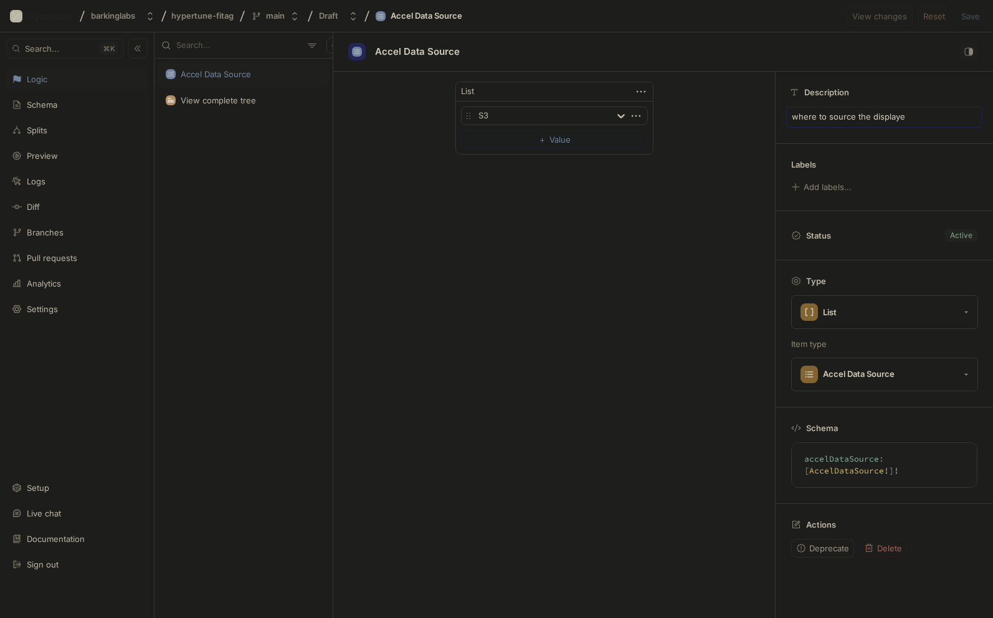
type textarea "where to source the displayed"
type textarea "x"
type textarea "where to source the displayed"
type textarea "x"
type textarea "where to source the displayed a"
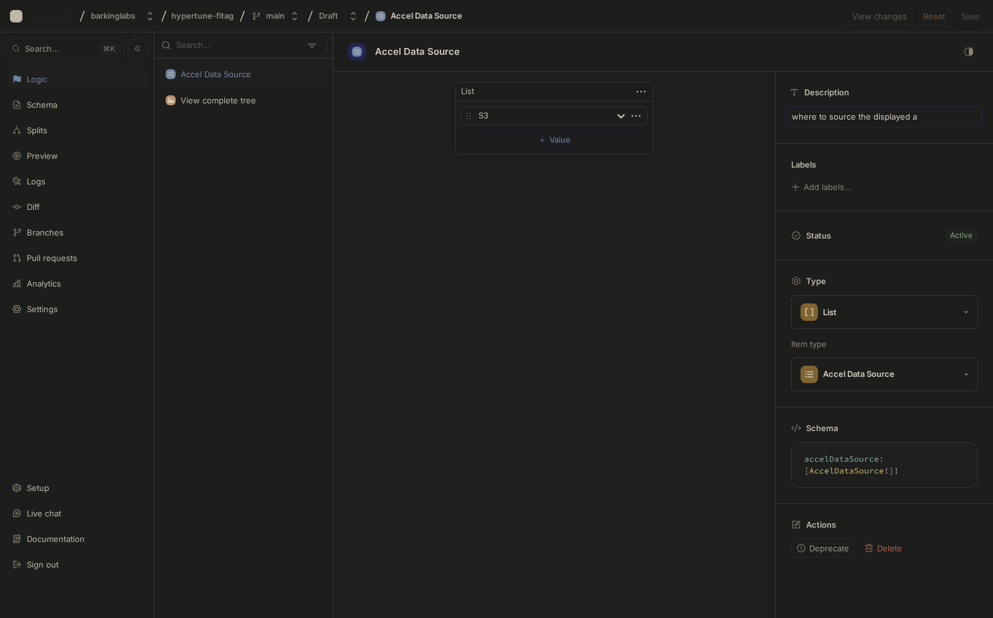
type textarea "x"
type textarea "where to source the displayed ac"
type textarea "x"
type textarea "where to source the displayed acc"
type textarea "x"
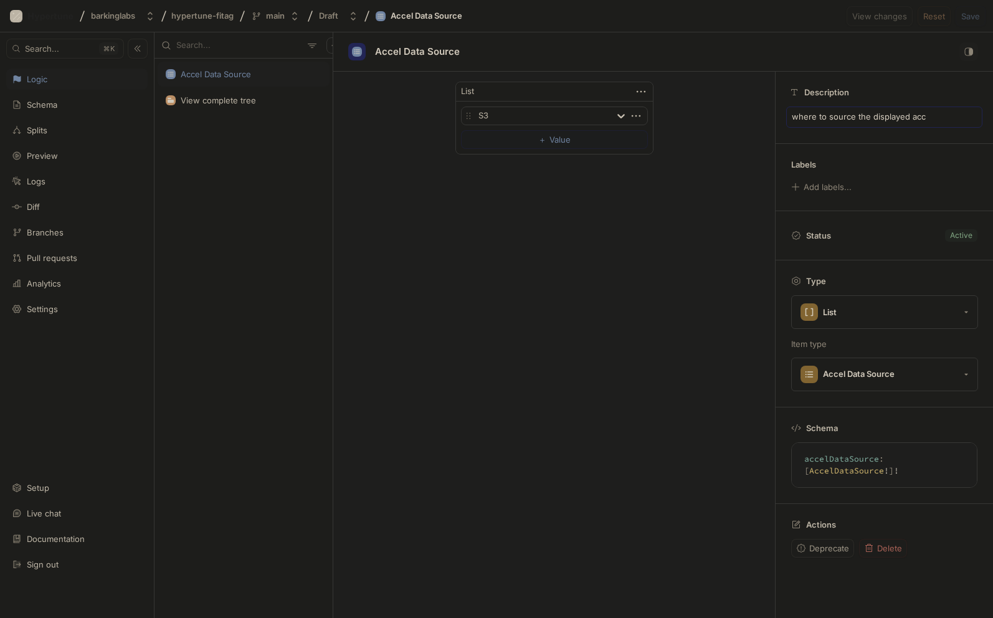
type textarea "where to source the displayed acce"
type textarea "x"
type textarea "where to source the displayed accel"
type textarea "x"
type textarea "where to source the displayed accele"
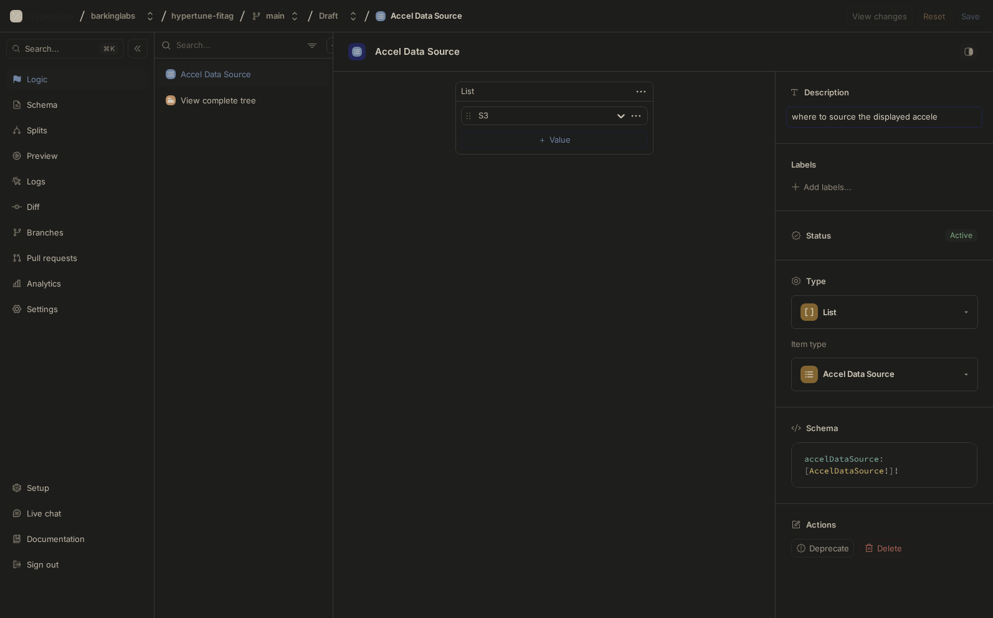
type textarea "x"
type textarea "where to source the displayed acceler"
type textarea "x"
type textarea "where to source the displayed accelero"
type textarea "x"
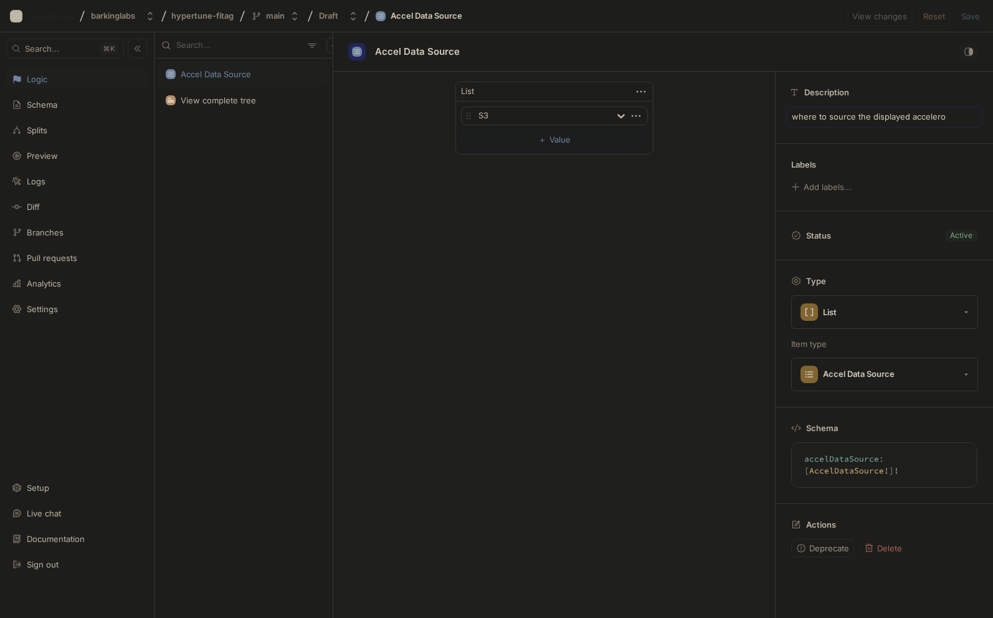
type textarea "where to source the displayed accelerom"
type textarea "x"
type textarea "where to source the displayed accelerome"
type textarea "x"
type textarea "where to source the displayed acceleromet"
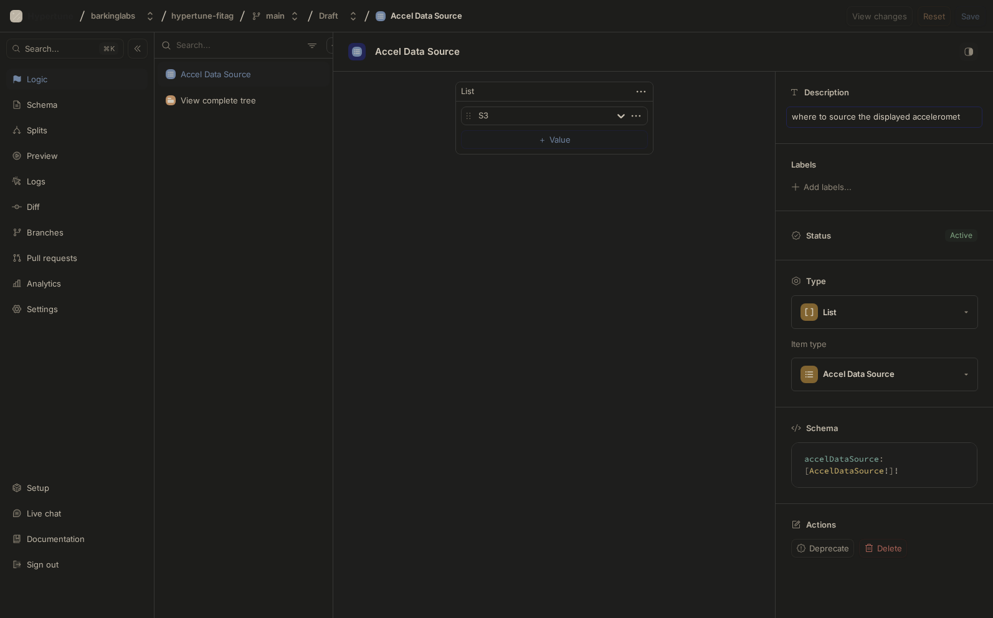
type textarea "x"
type textarea "where to source the displayed acceleromete"
type textarea "x"
type textarea "where to source the displayed accelerometer"
type textarea "x"
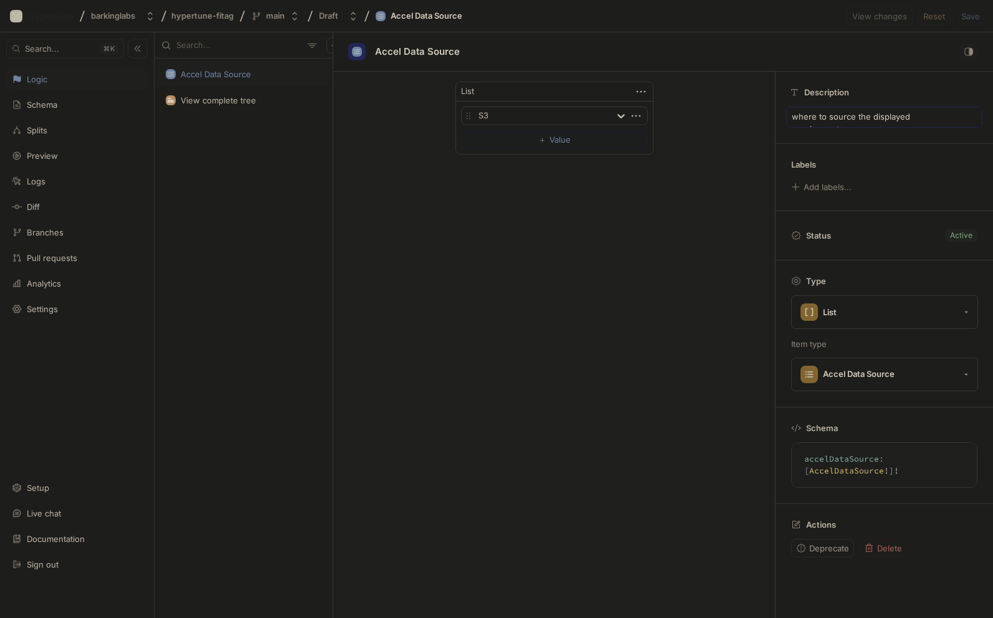
type textarea "where to source the displayed accelerometer"
type textarea "x"
type textarea "where to source the displayed accelerometer d"
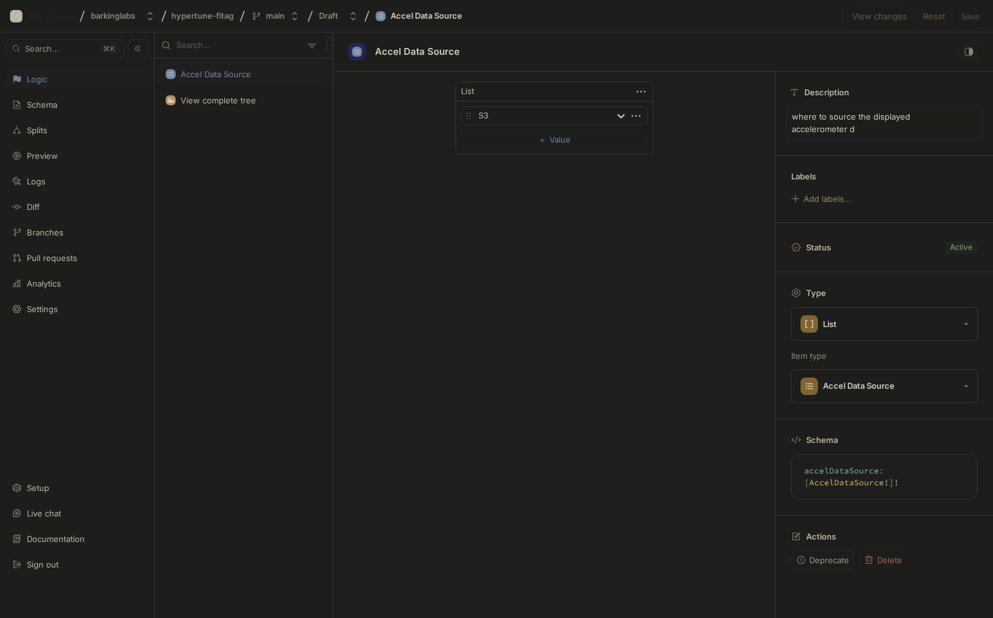
type textarea "x"
type textarea "where to source the displayed accelerometer da"
type textarea "x"
type textarea "where to source the displayed accelerometer dat"
type textarea "x"
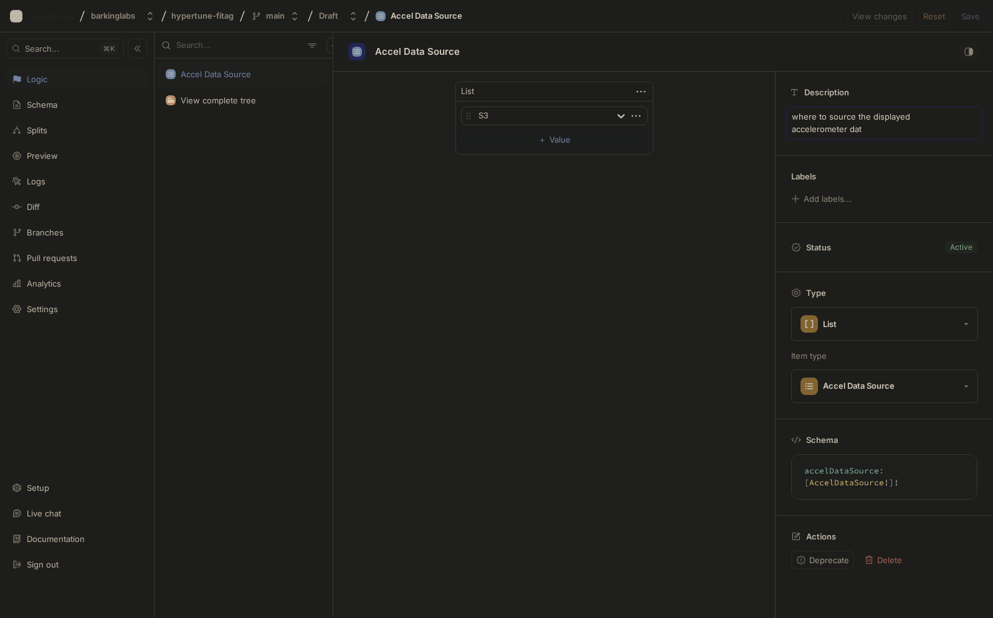
type textarea "where to source the displayed accelerometer data"
type textarea "x"
type textarea "where to source the displayed accelerometer data"
type textarea "x"
type textarea "where to source the displayed accelerometer data f"
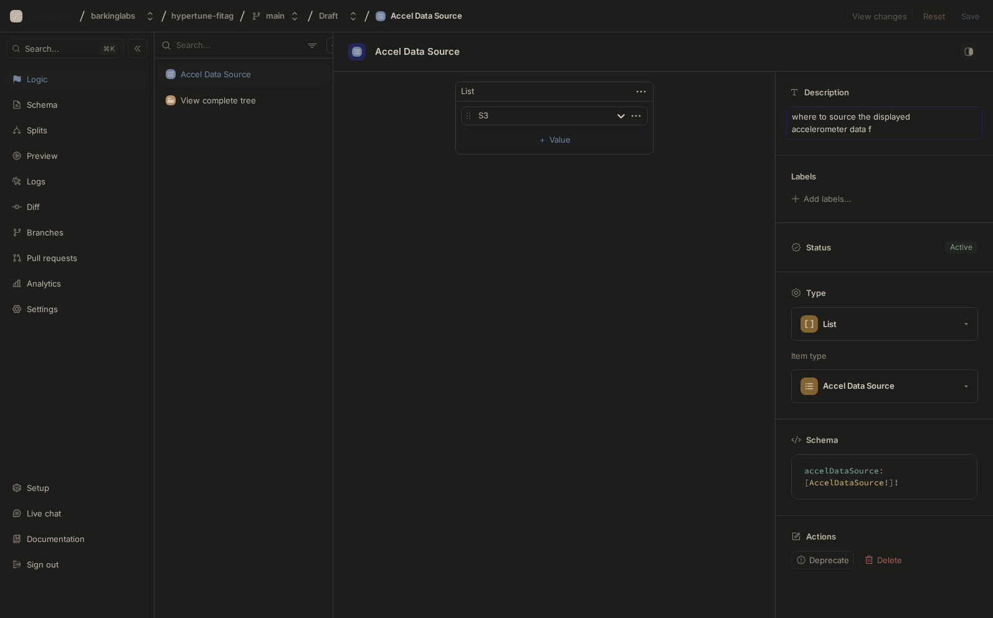
type textarea "x"
type textarea "where to source the displayed accelerometer data fr"
type textarea "x"
type textarea "where to source the displayed accelerometer data fro"
type textarea "x"
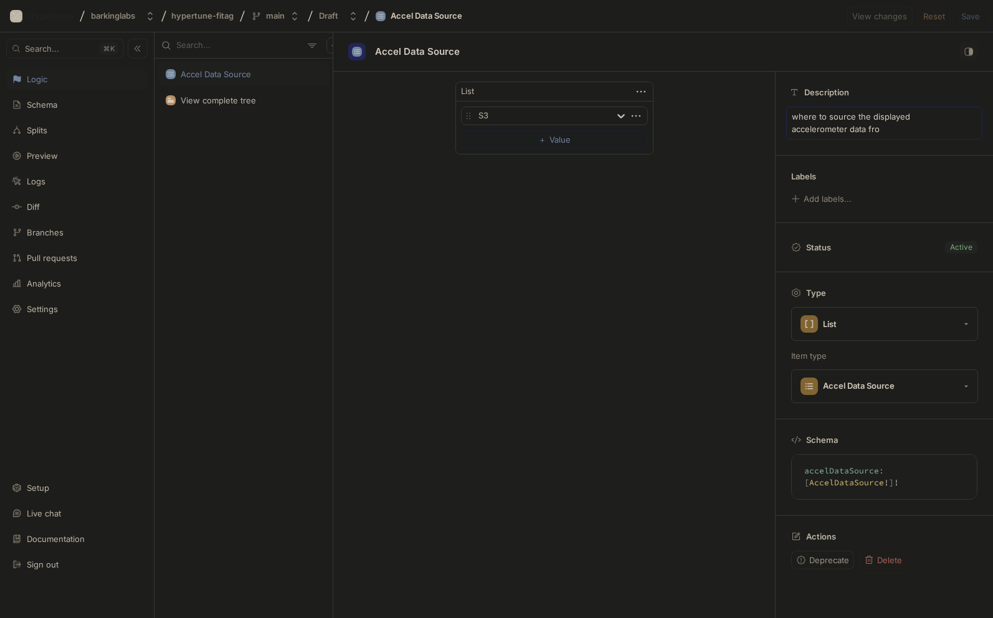
type textarea "where to source the displayed accelerometer data from"
click at [866, 328] on button "List" at bounding box center [884, 324] width 187 height 34
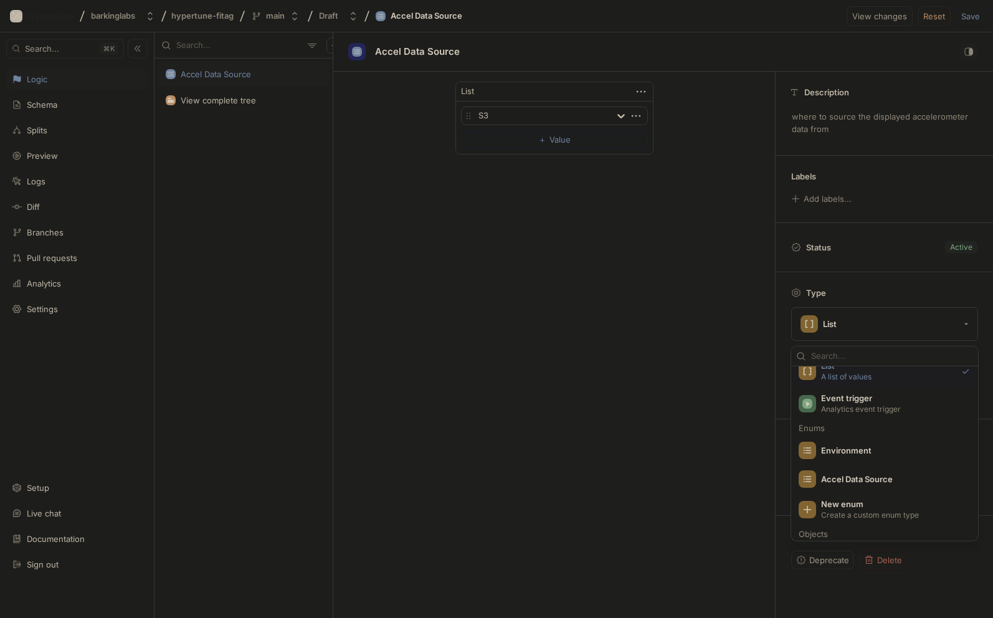
scroll to position [163, 0]
click at [851, 480] on span "Accel Data Source" at bounding box center [892, 476] width 143 height 11
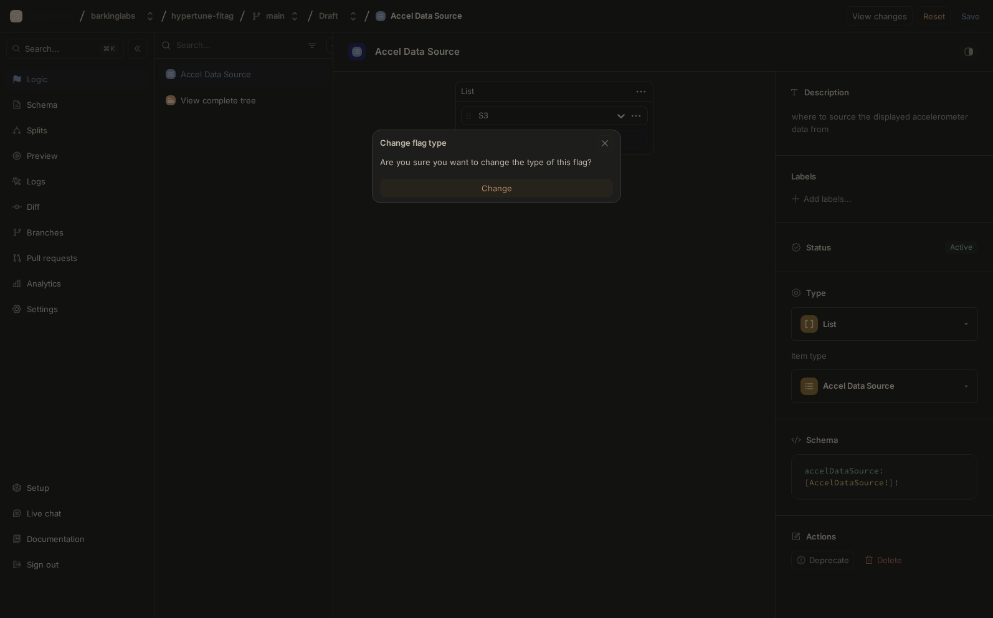
click at [505, 189] on span "Change" at bounding box center [496, 187] width 31 height 7
type textarea "accelDataSource: AccelDataSource!"
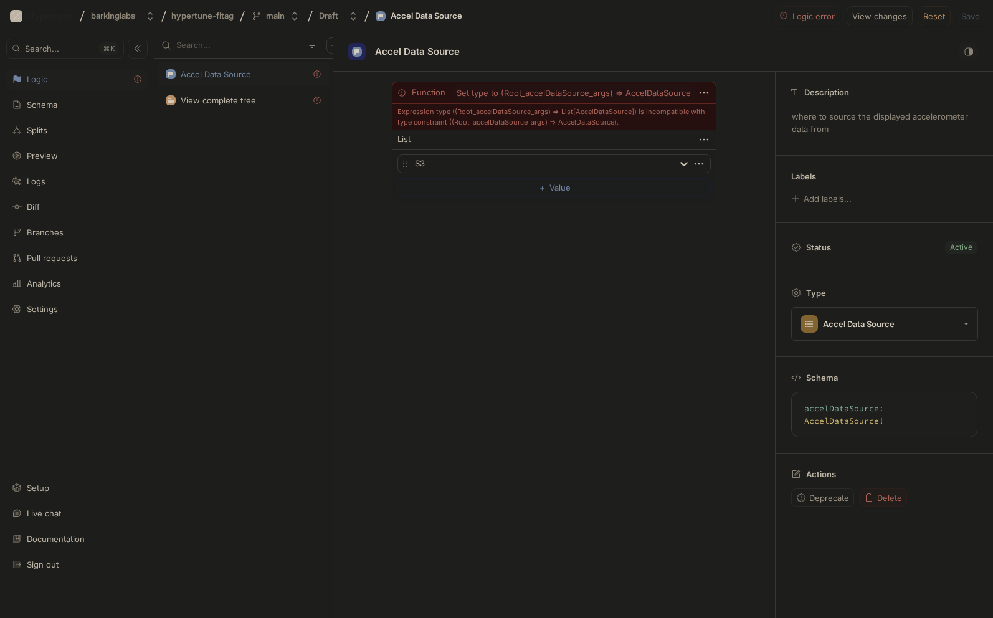
click at [880, 496] on span "Delete" at bounding box center [889, 497] width 25 height 7
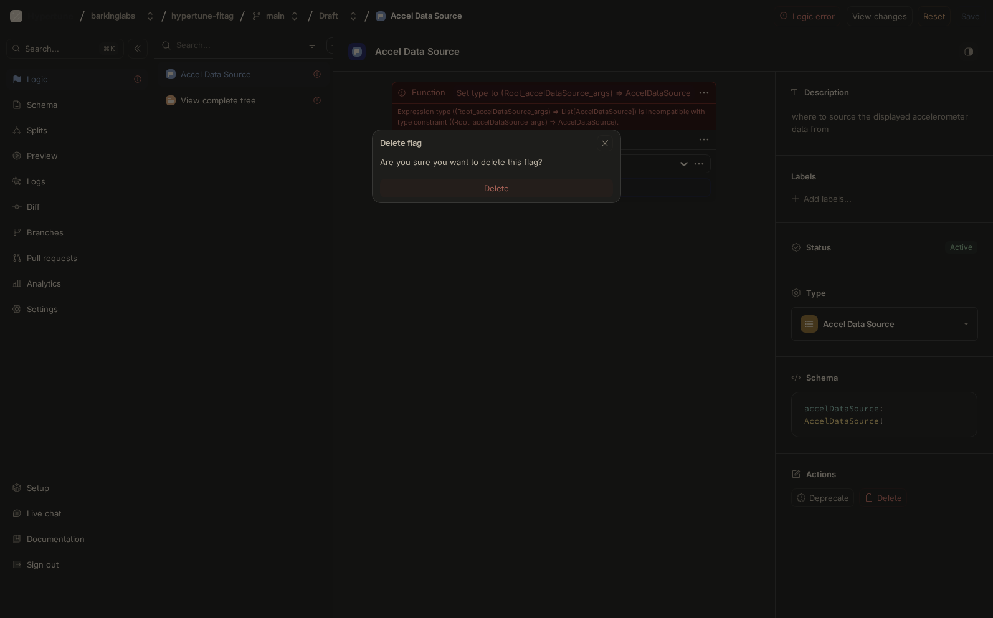
click at [489, 187] on span "Delete" at bounding box center [496, 187] width 25 height 7
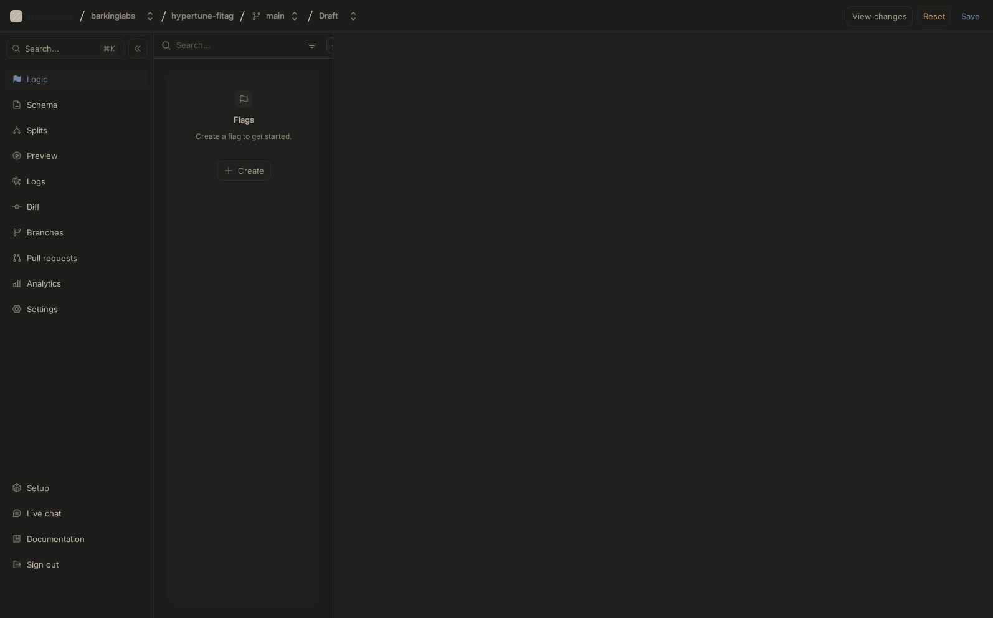
click at [251, 170] on span "Create" at bounding box center [251, 170] width 26 height 7
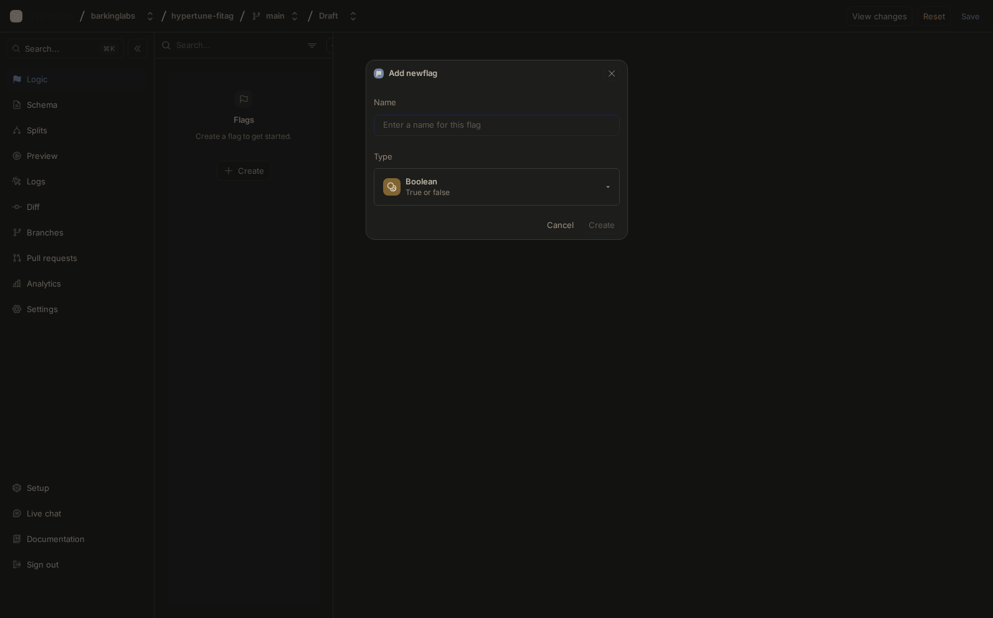
click at [414, 123] on input "text" at bounding box center [496, 125] width 227 height 12
type input "ac"
type input "acc"
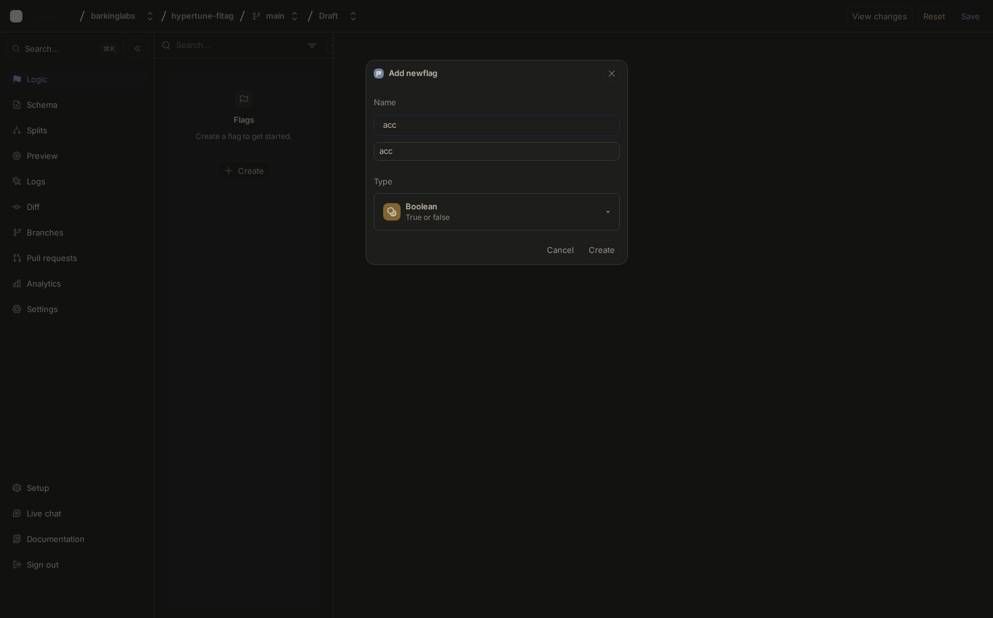
type input "acce"
type input "accel"
type input "accel-d"
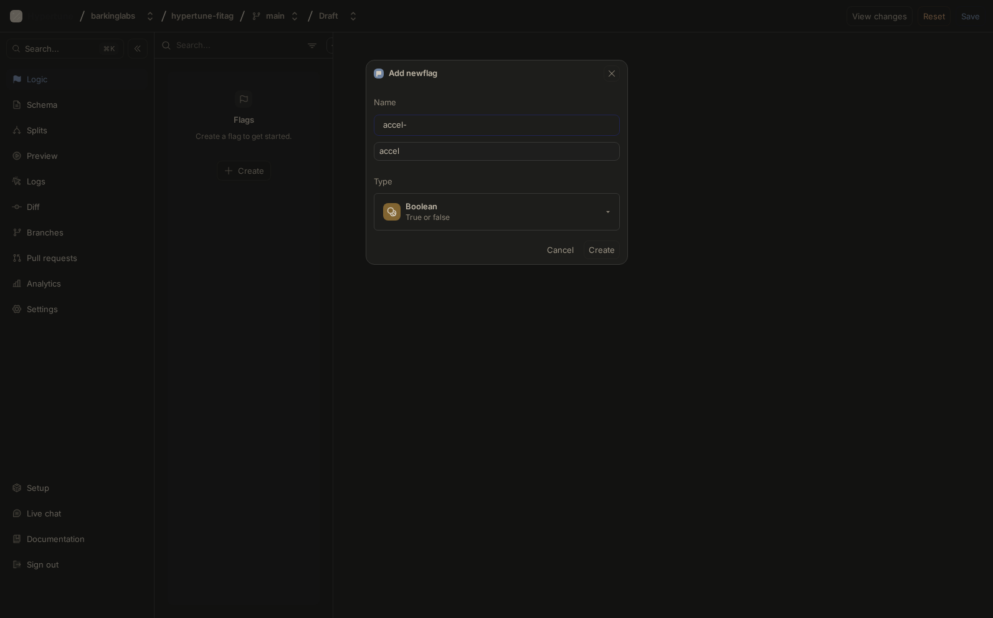
type input "accelD"
type input "accel-da"
type input "accelDa"
type input "accel-dat"
type input "accelDat"
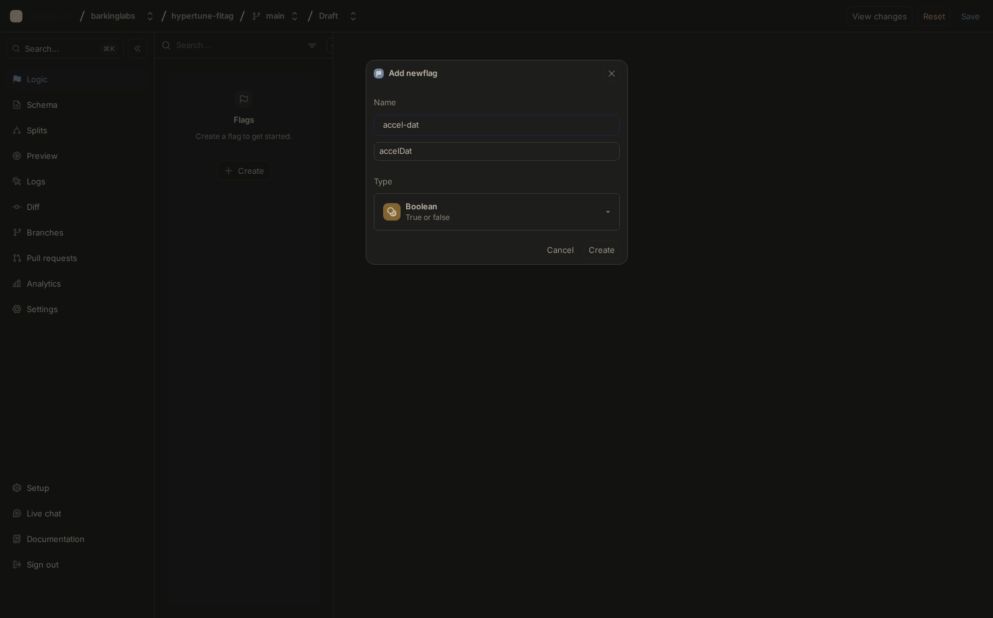
type input "accel-data"
type input "accelData"
type input "accel-data-s"
type input "accelDataS"
type input "accel-data-so"
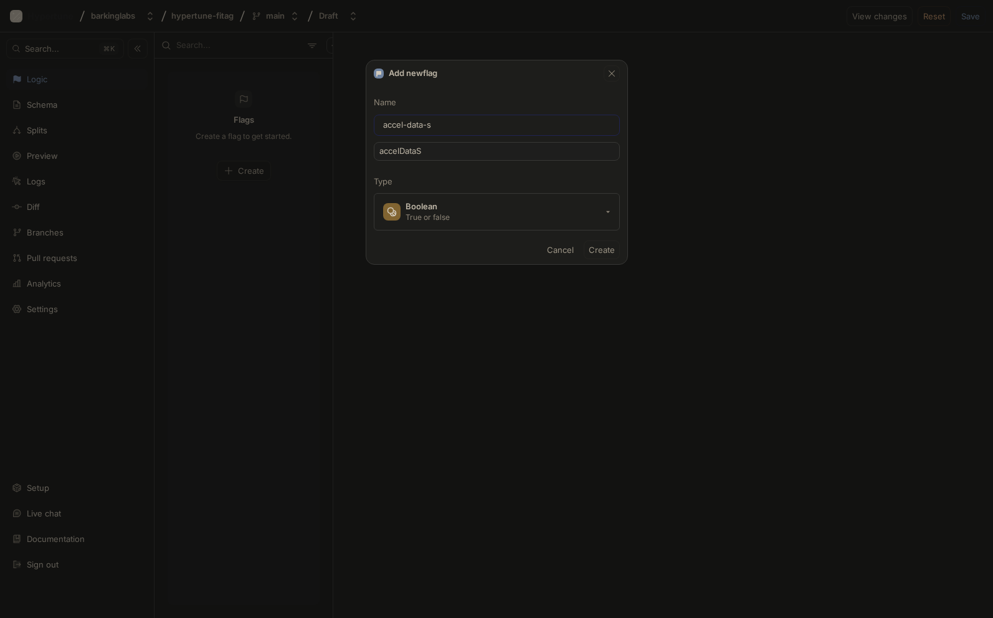
type input "accelDataSo"
type input "accel-data-sou"
type input "accelDataSou"
type input "accel-data-sour"
type input "accelDataSour"
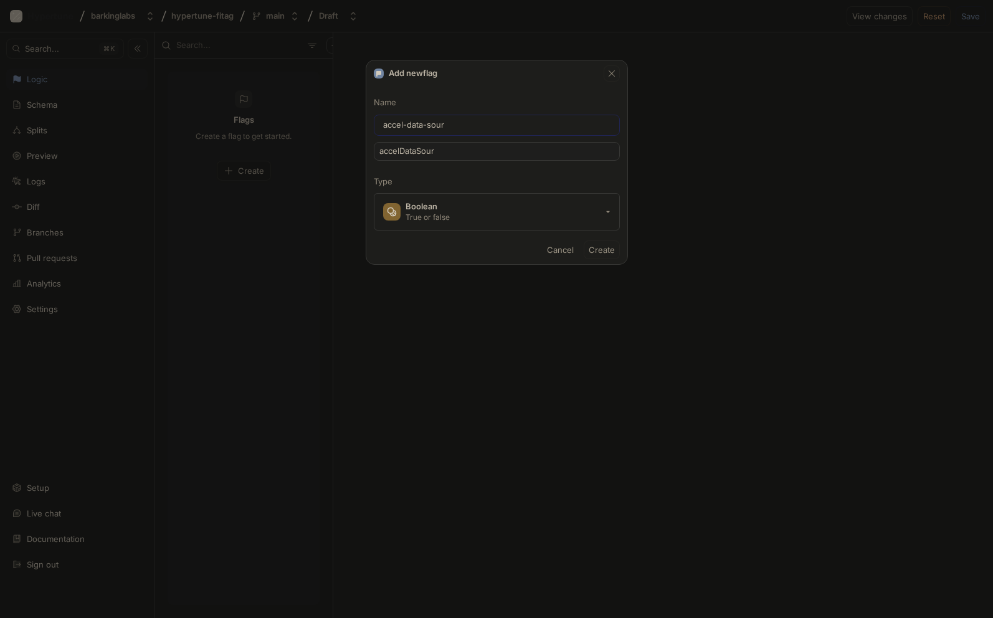
type input "accel-data-sourc"
type input "accelDataSourc"
type input "accel-data-source"
type input "accelDataSource"
click at [458, 212] on button "Boolean True or false" at bounding box center [497, 211] width 246 height 37
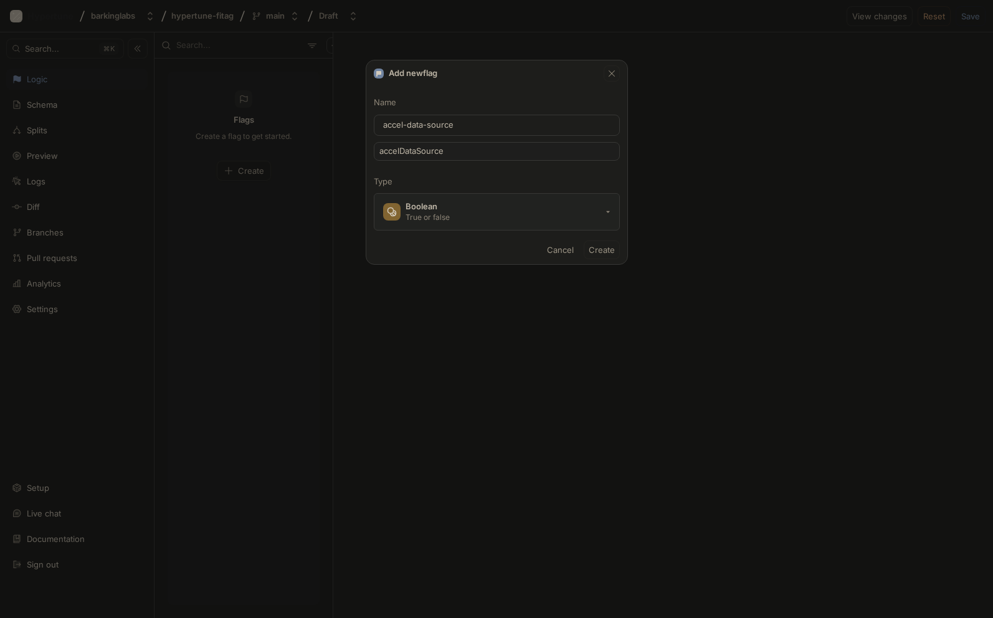
type input "accel-data-source"
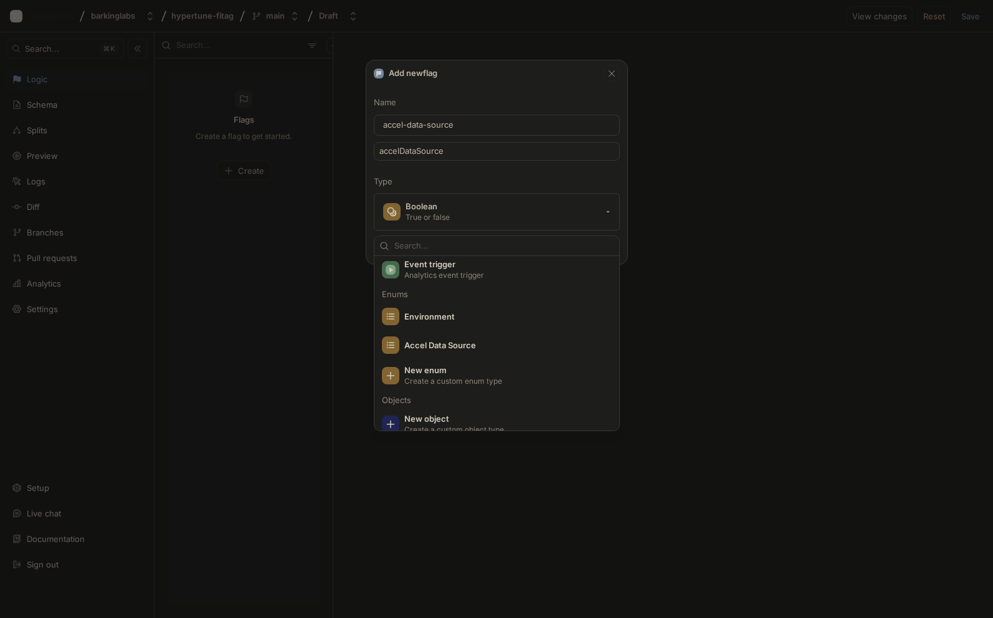
scroll to position [189, 0]
click at [435, 340] on span "Accel Data Source" at bounding box center [504, 339] width 201 height 11
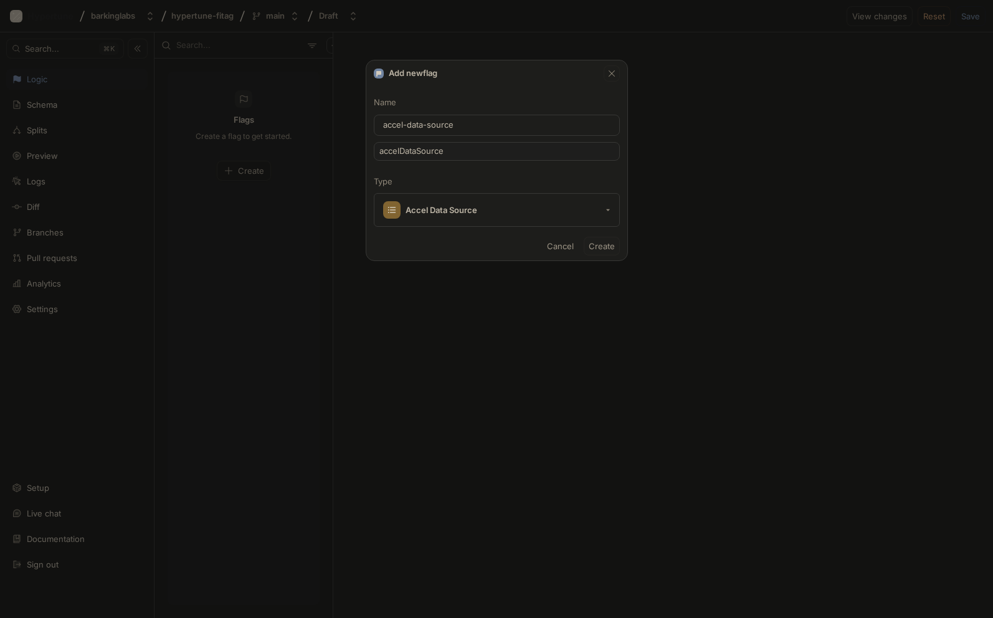
click at [601, 246] on span "Create" at bounding box center [602, 245] width 26 height 7
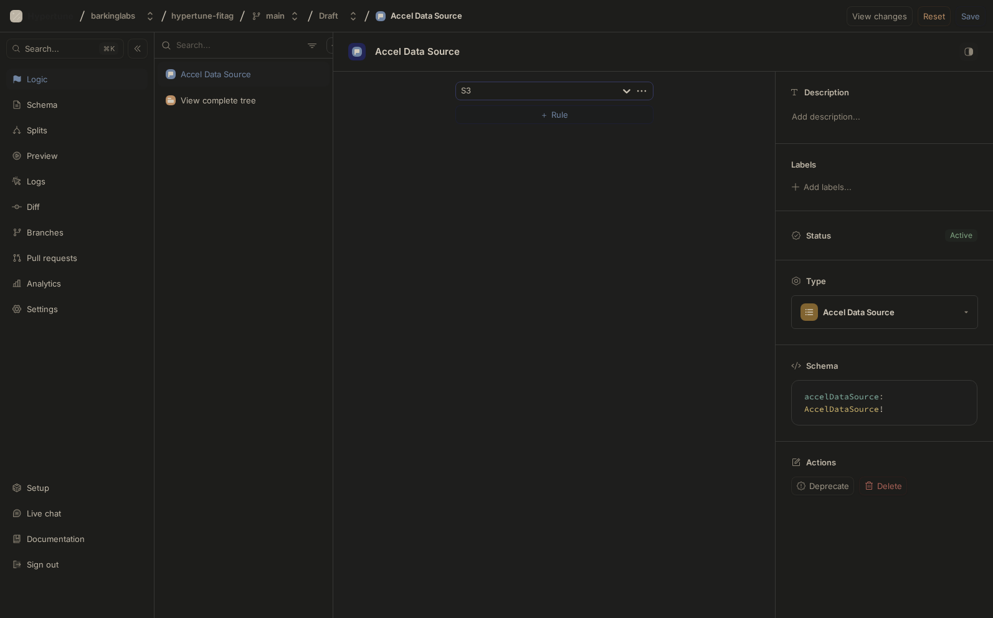
click at [569, 90] on div at bounding box center [536, 91] width 151 height 15
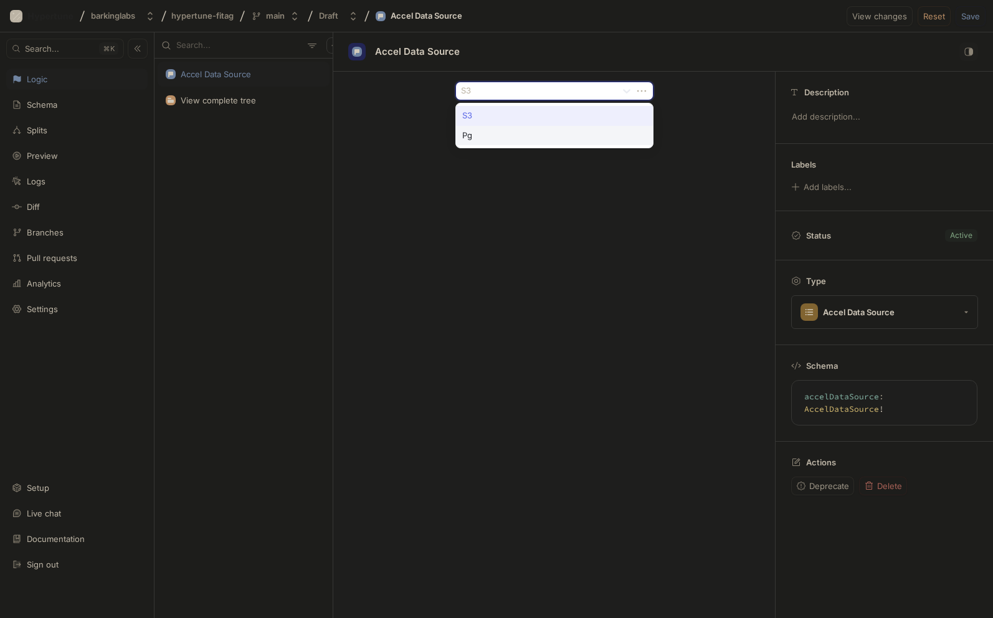
click at [529, 135] on div "Pg" at bounding box center [554, 136] width 197 height 20
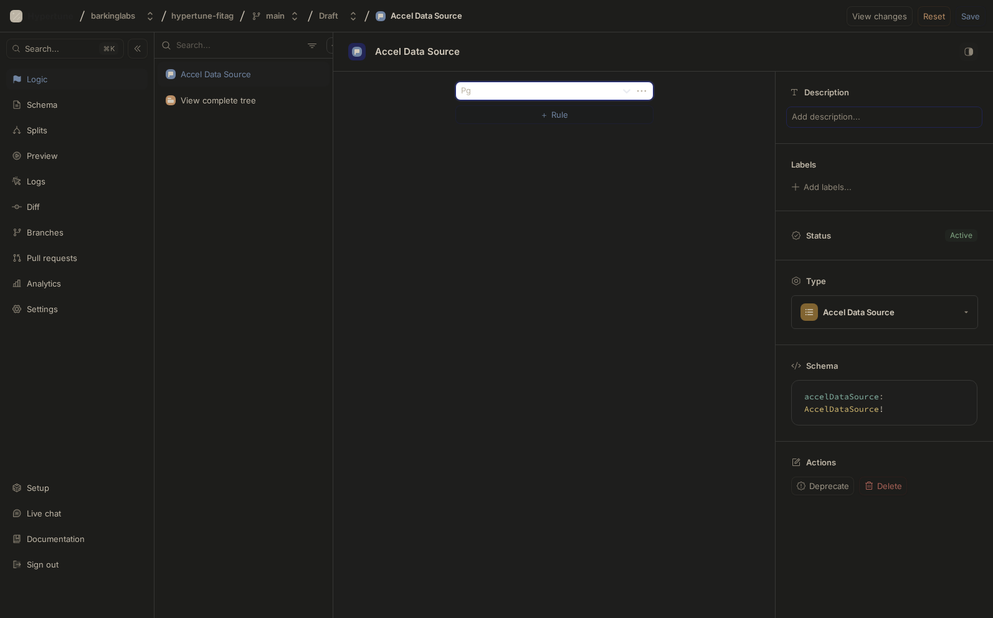
click at [820, 116] on p "Add description..." at bounding box center [884, 116] width 196 height 21
type textarea "x"
type textarea "w"
type textarea "x"
type textarea "whe"
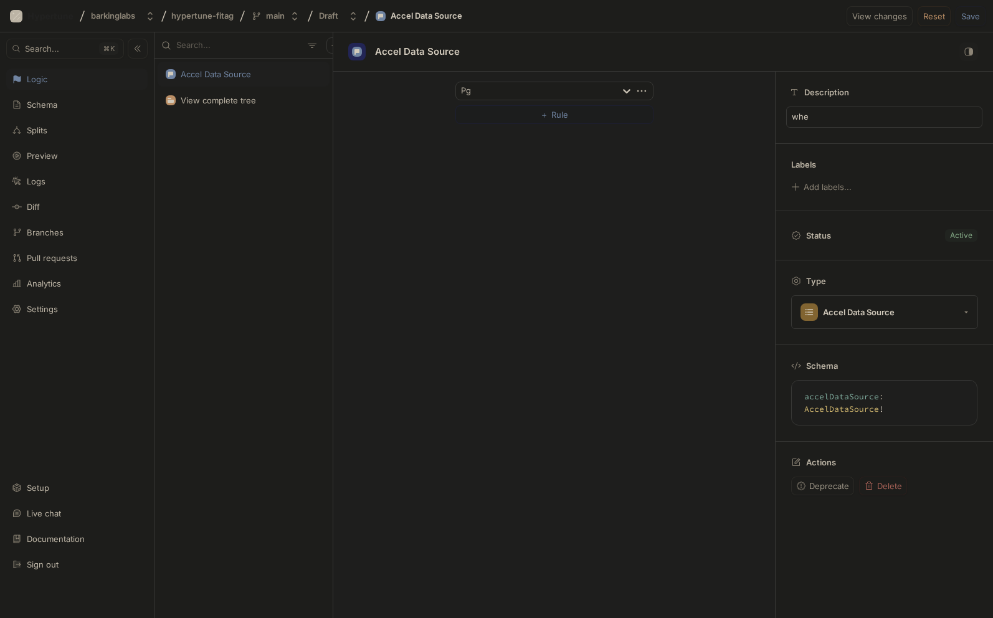
type textarea "x"
type textarea "wher"
type textarea "x"
type textarea "where"
type textarea "x"
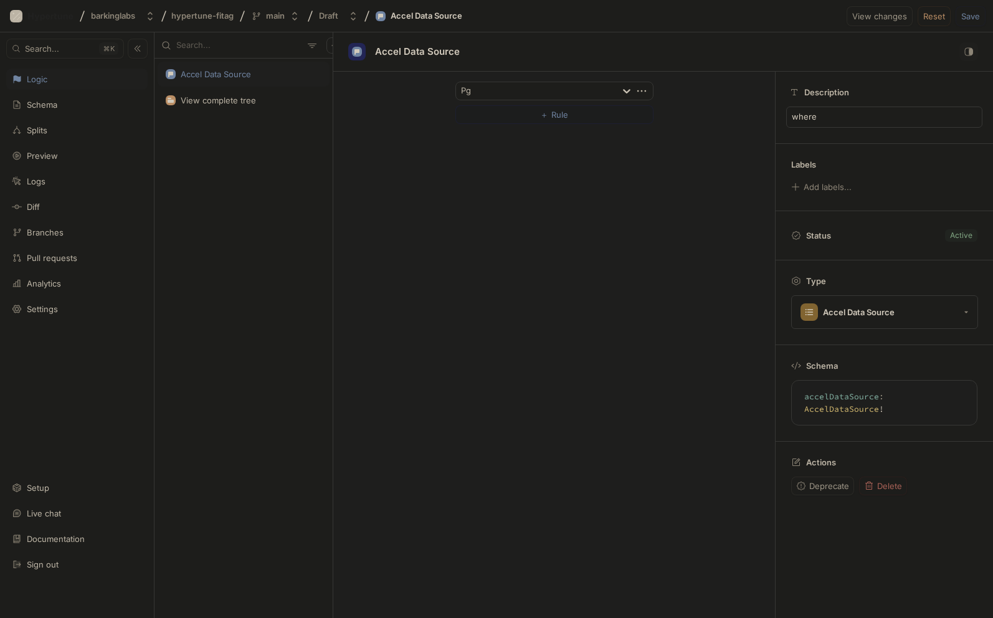
type textarea "where"
type textarea "x"
type textarea "where t"
type textarea "x"
type textarea "where to"
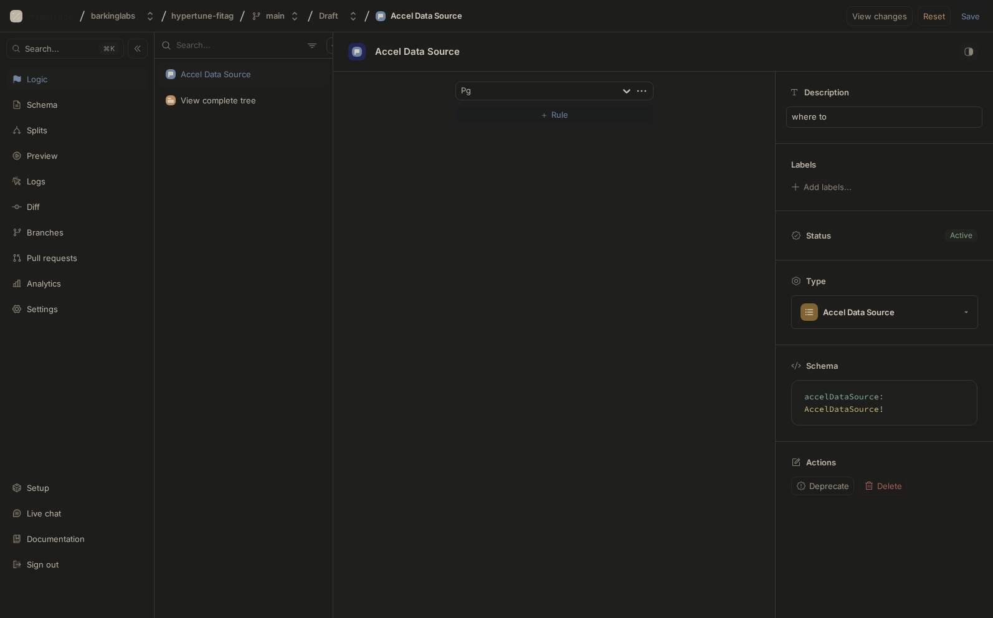
type textarea "x"
type textarea "where to"
type textarea "x"
type textarea "where to s"
type textarea "x"
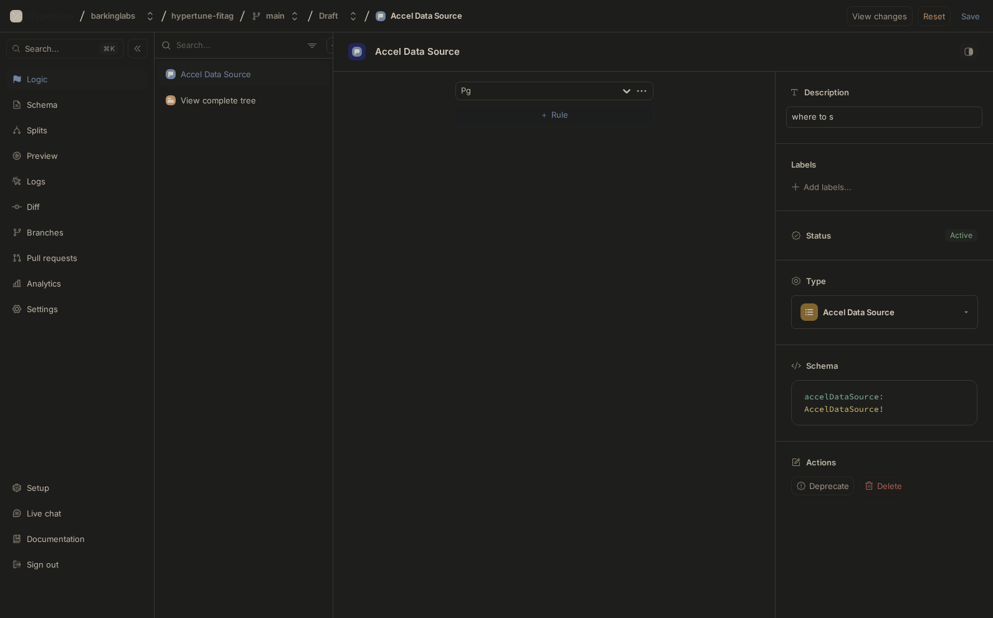
type textarea "where to so"
type textarea "x"
type textarea "where to sou"
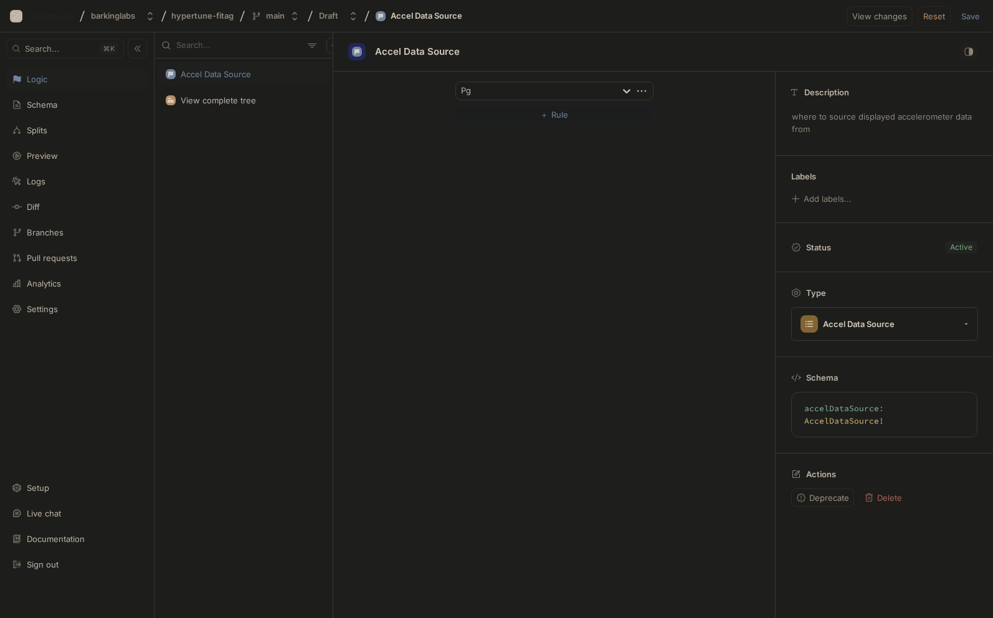
click at [453, 217] on div "Pg ＋ Rule" at bounding box center [554, 345] width 442 height 546
click at [970, 13] on span "Save" at bounding box center [970, 15] width 19 height 7
click at [49, 535] on div "Documentation" at bounding box center [56, 539] width 58 height 10
